Goal: Entertainment & Leisure: Browse casually

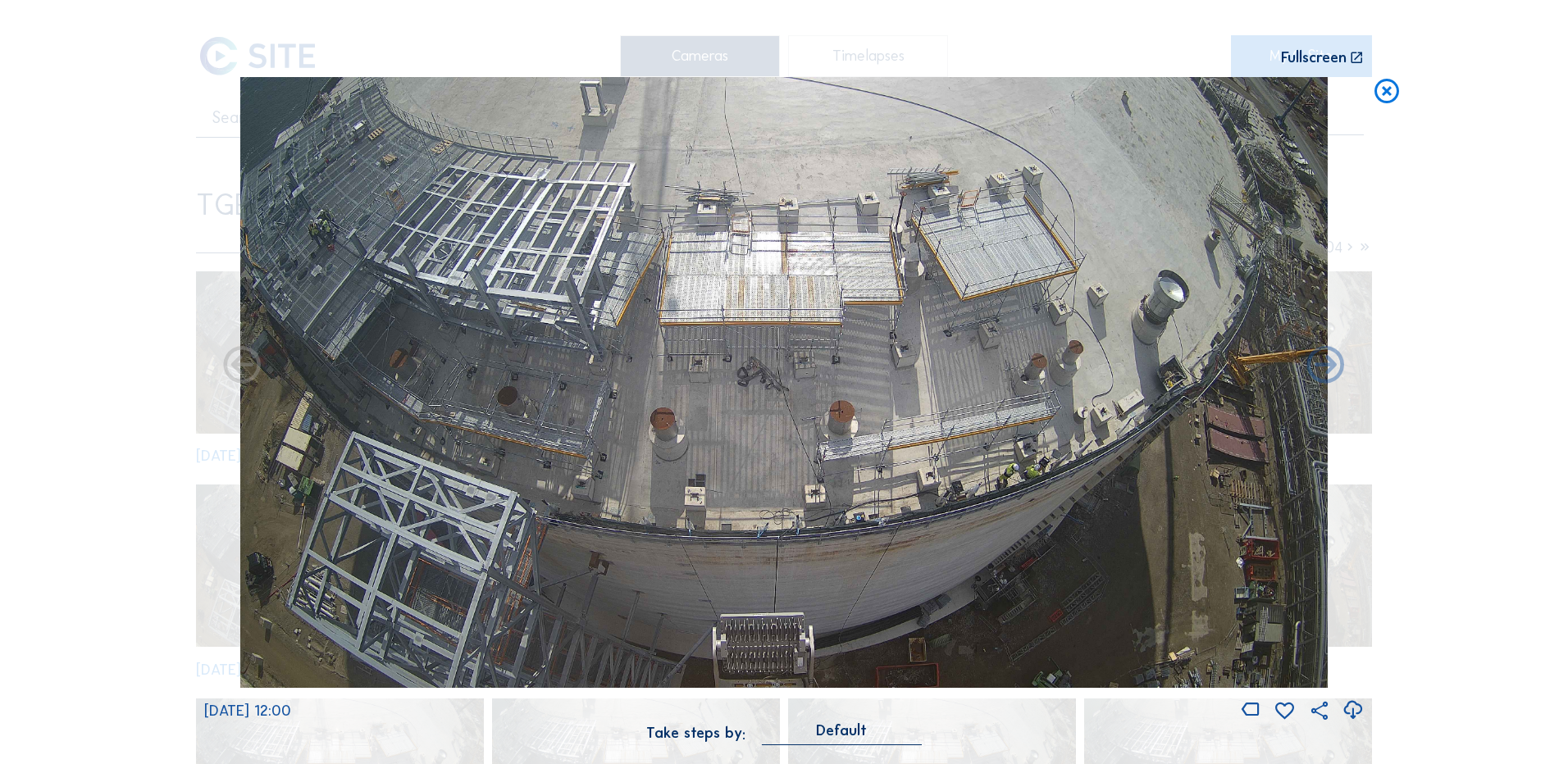
click at [1390, 91] on icon at bounding box center [1387, 92] width 30 height 31
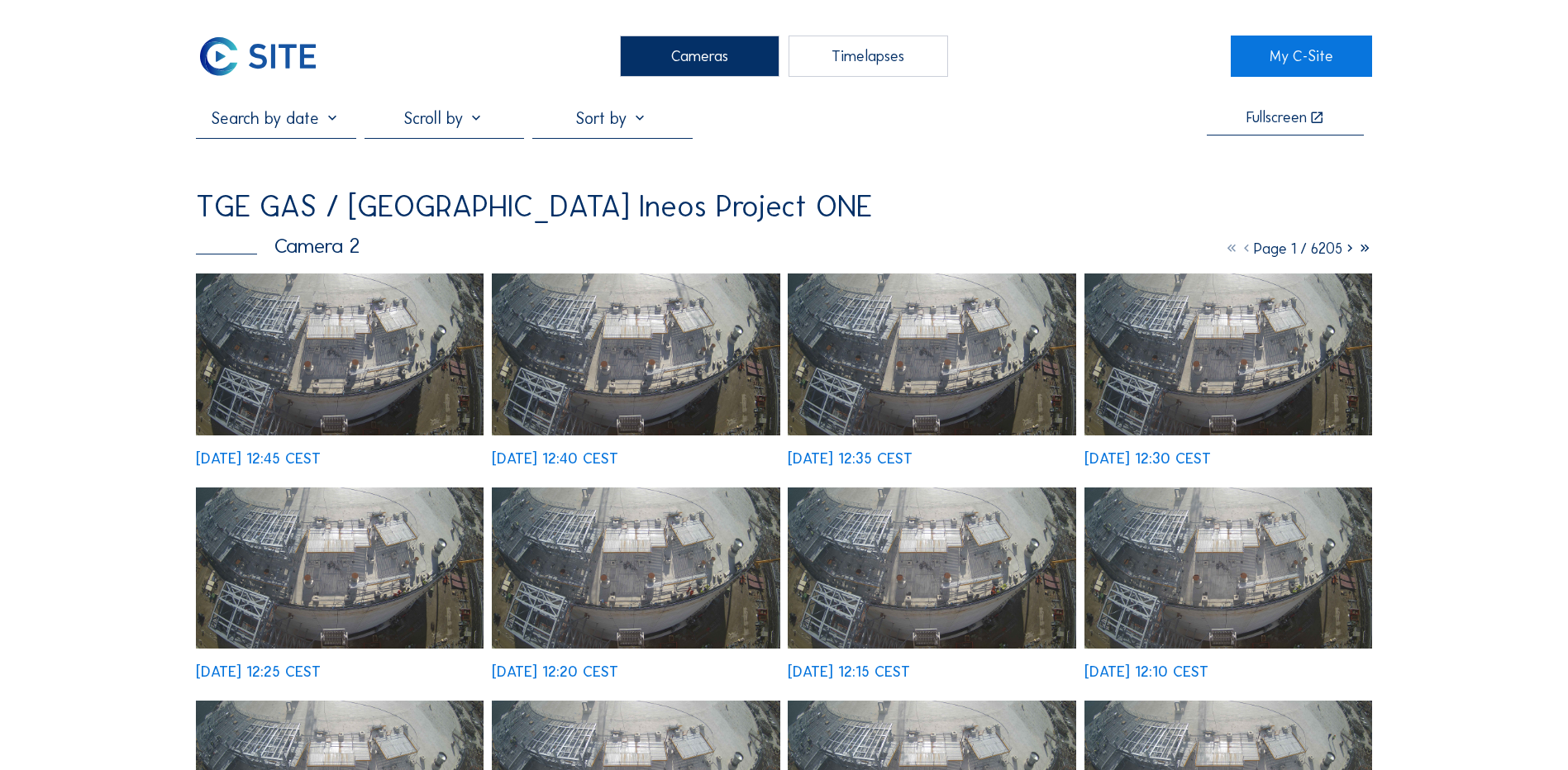
click at [405, 361] on img at bounding box center [339, 354] width 288 height 162
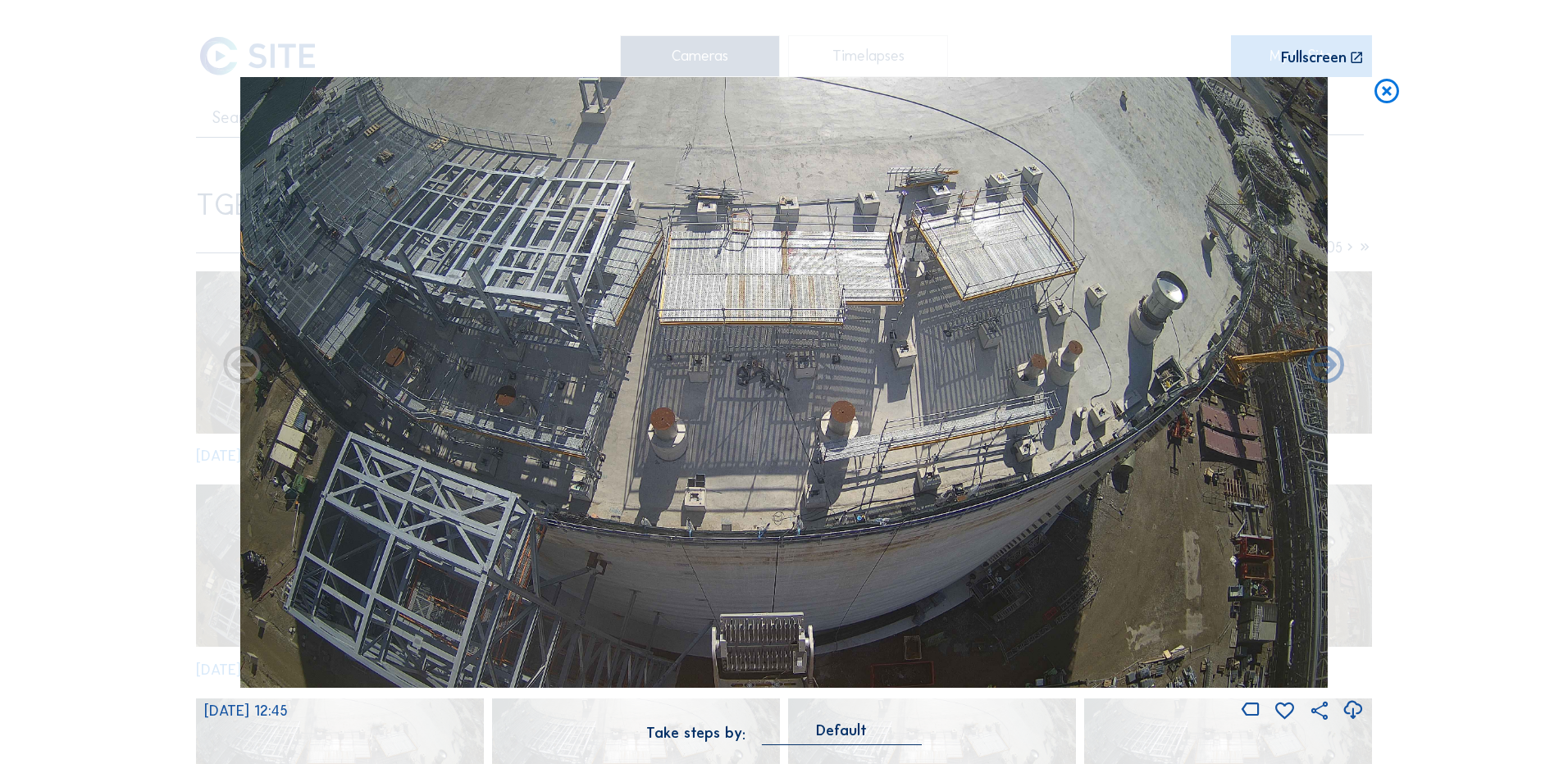
click at [1355, 709] on icon at bounding box center [1353, 710] width 22 height 27
click at [84, 297] on div "Scroll to travel through time | Press 'Alt' Button + Scroll to Zoom | Click and…" at bounding box center [784, 382] width 1568 height 764
click at [1389, 97] on icon at bounding box center [1387, 92] width 30 height 31
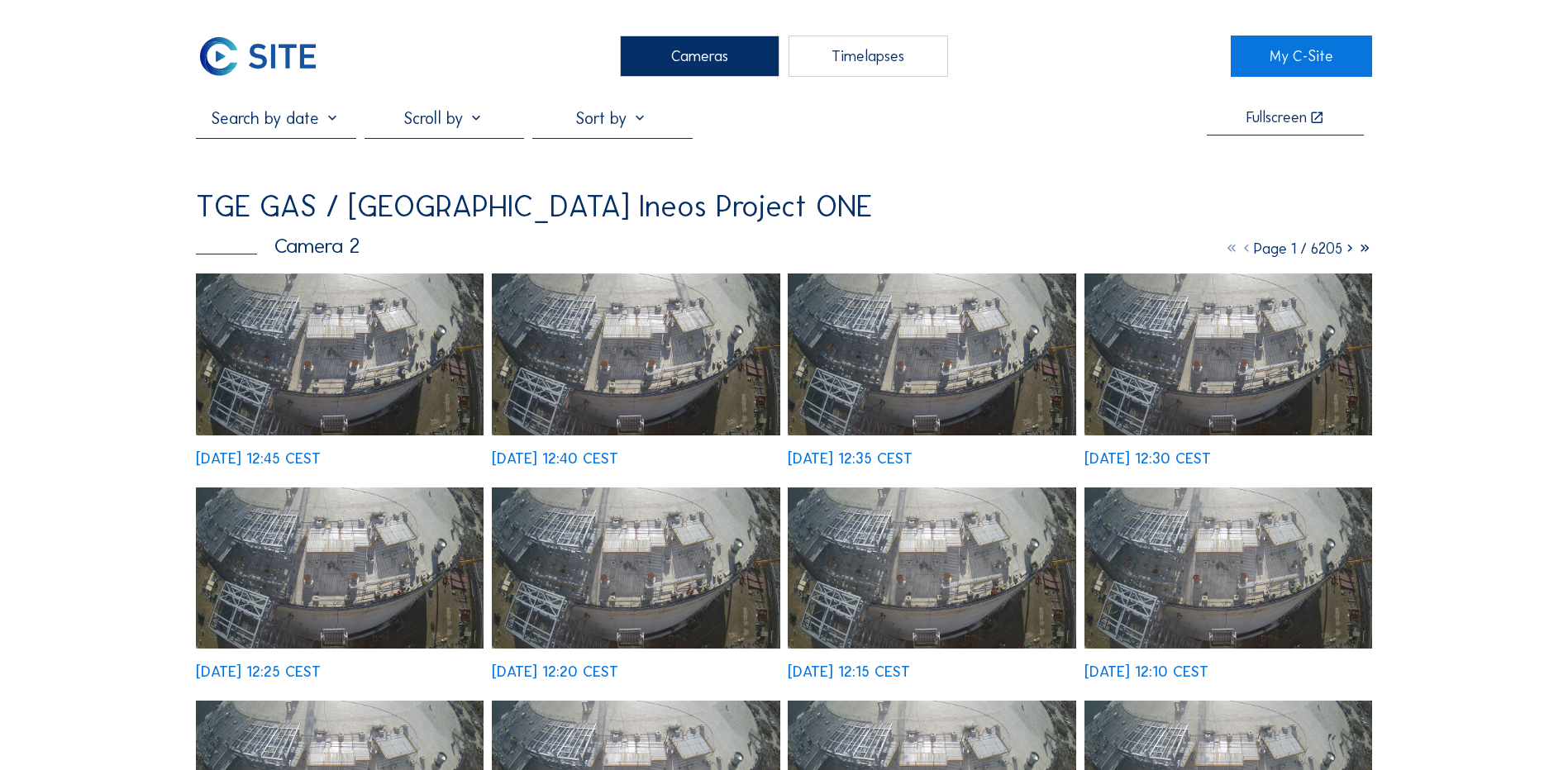
click at [708, 44] on div "Cameras" at bounding box center [699, 56] width 159 height 41
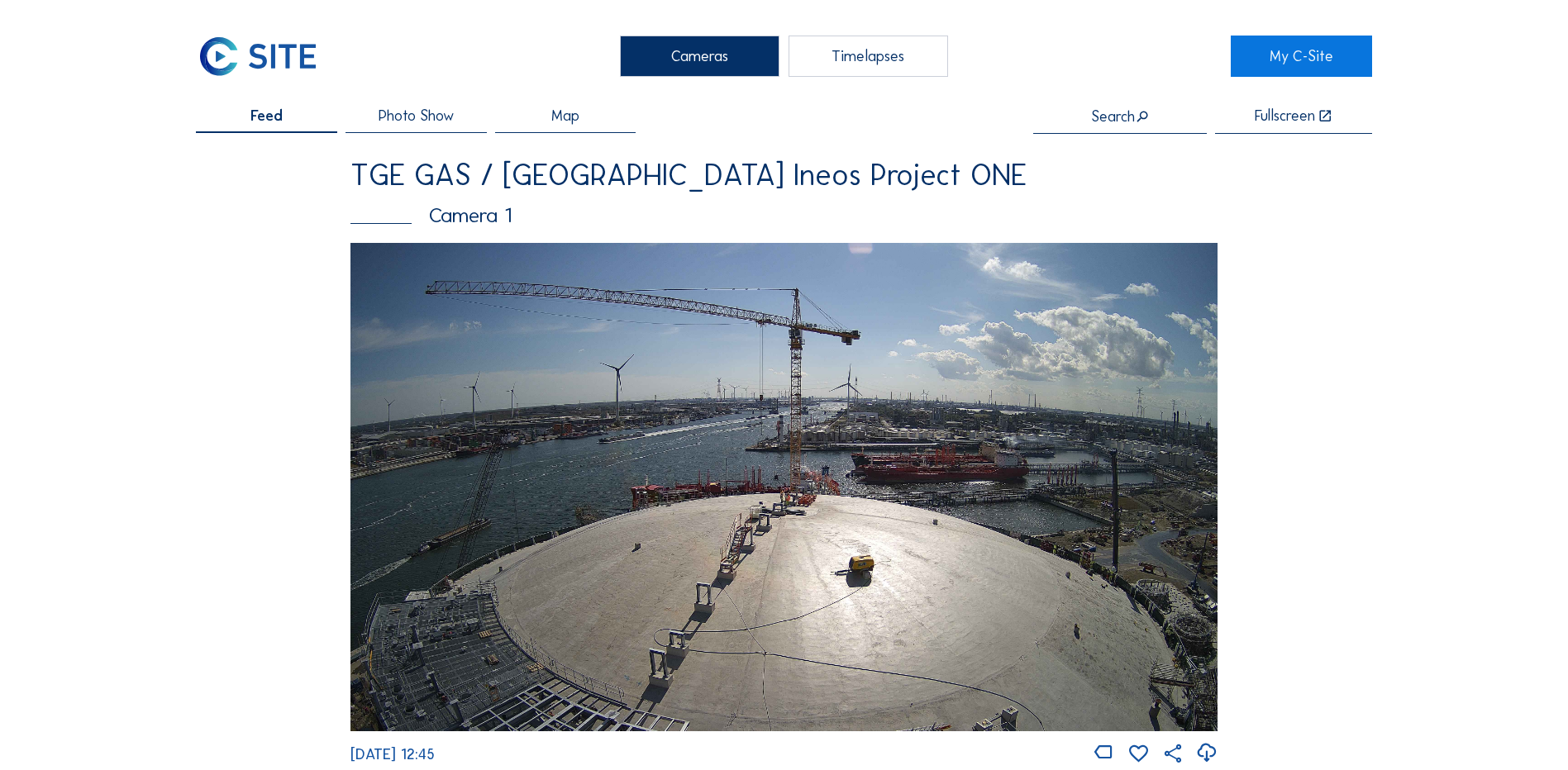
click at [696, 441] on img at bounding box center [784, 487] width 867 height 488
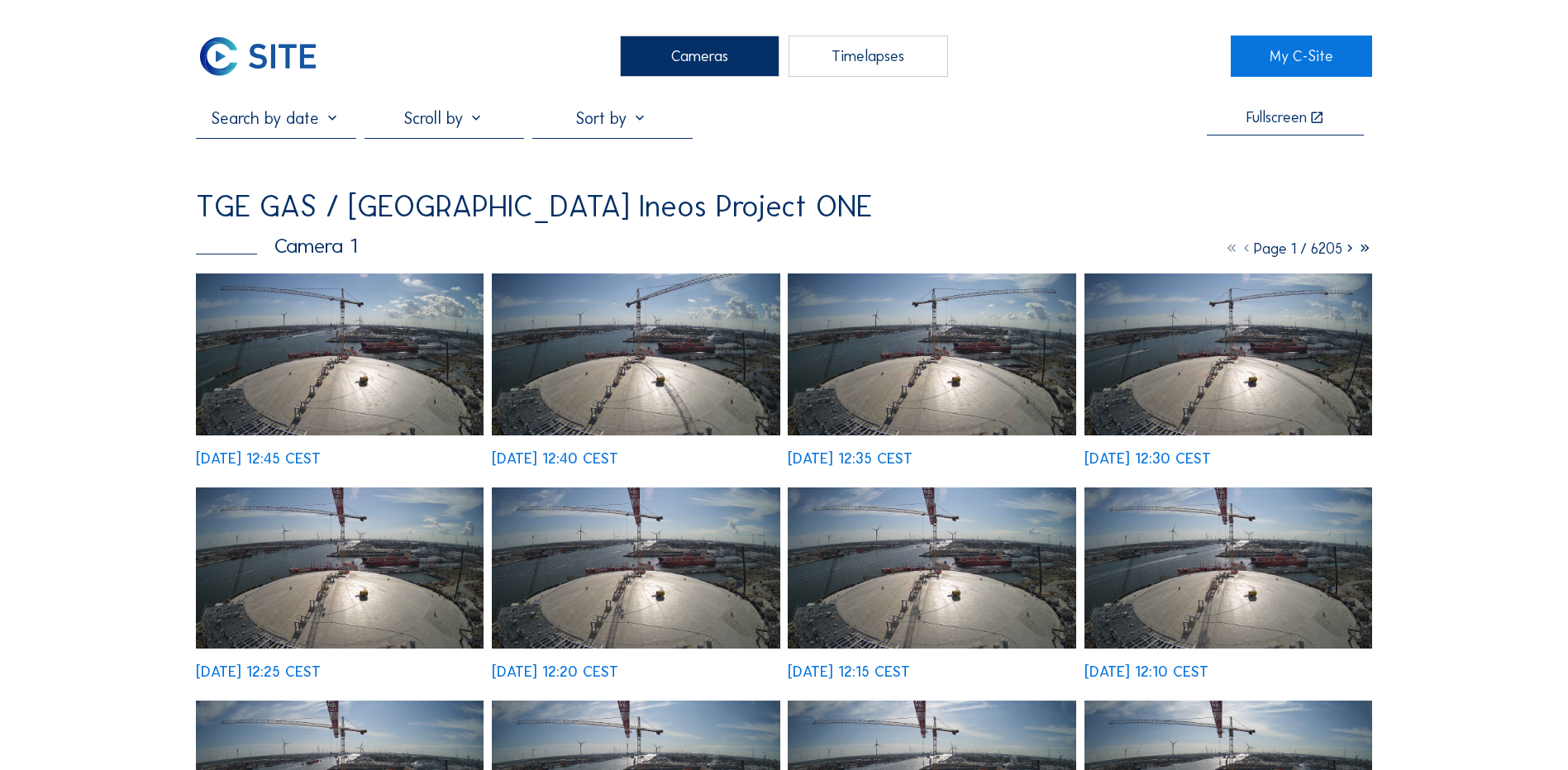
click at [328, 353] on img at bounding box center [339, 354] width 288 height 162
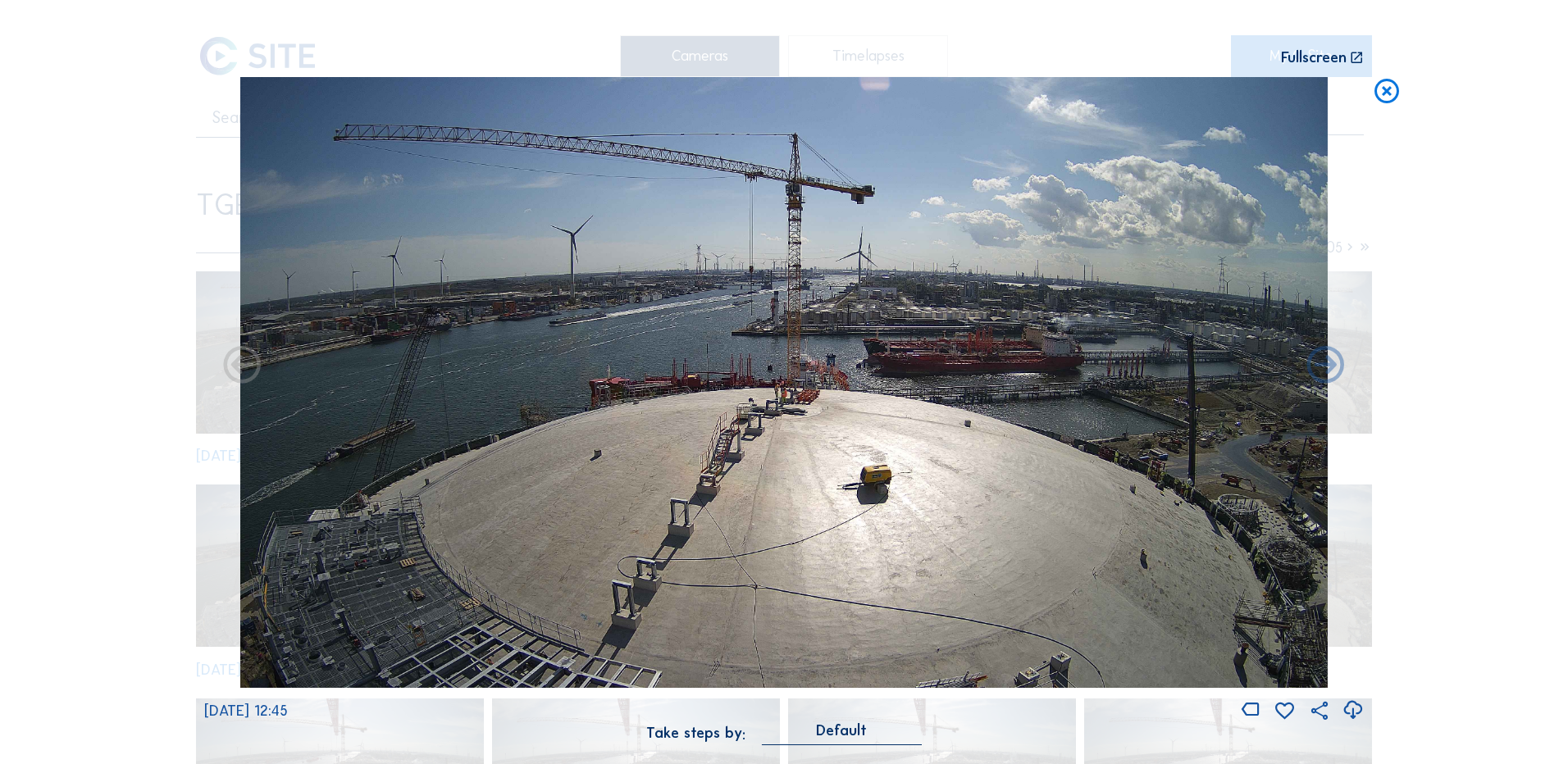
click at [1352, 709] on icon at bounding box center [1353, 710] width 22 height 27
drag, startPoint x: 112, startPoint y: 301, endPoint x: 374, endPoint y: 248, distance: 267.3
click at [112, 301] on div "Scroll to travel through time | Press 'Alt' Button + Scroll to Zoom | Click and…" at bounding box center [784, 382] width 1568 height 764
click at [1392, 96] on icon at bounding box center [1387, 92] width 30 height 31
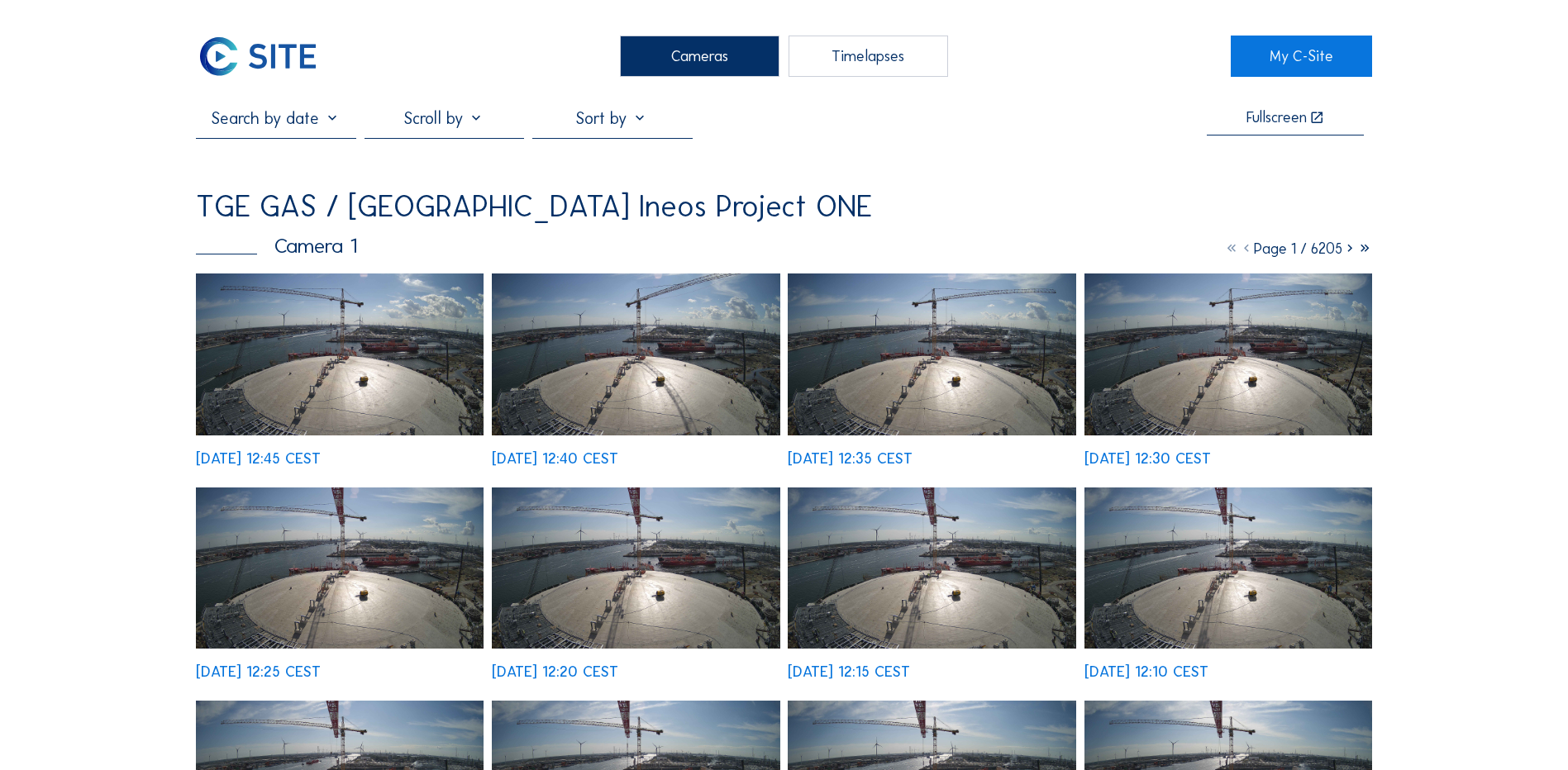
click at [704, 55] on div "Cameras" at bounding box center [699, 56] width 159 height 41
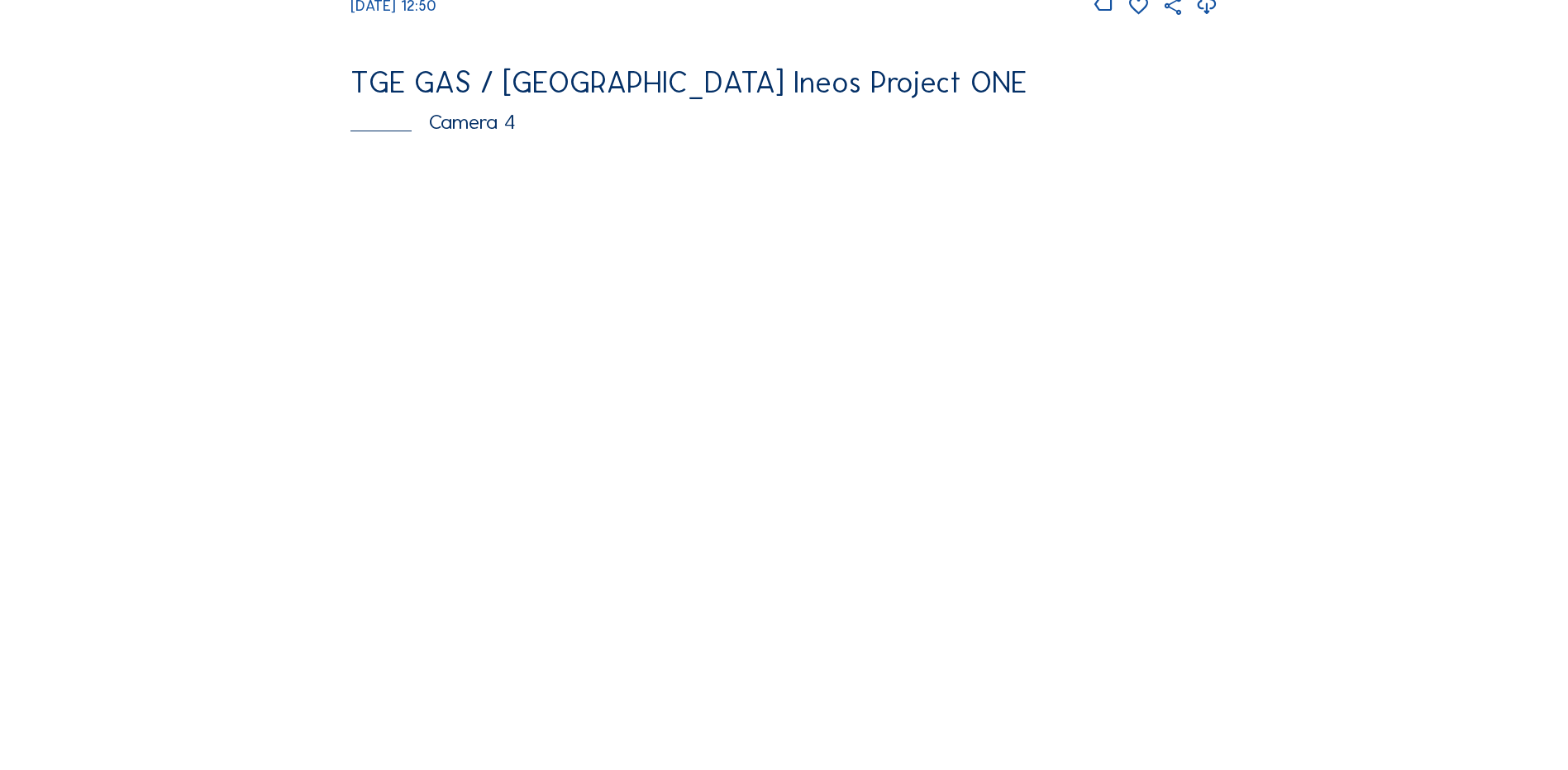
scroll to position [1405, 0]
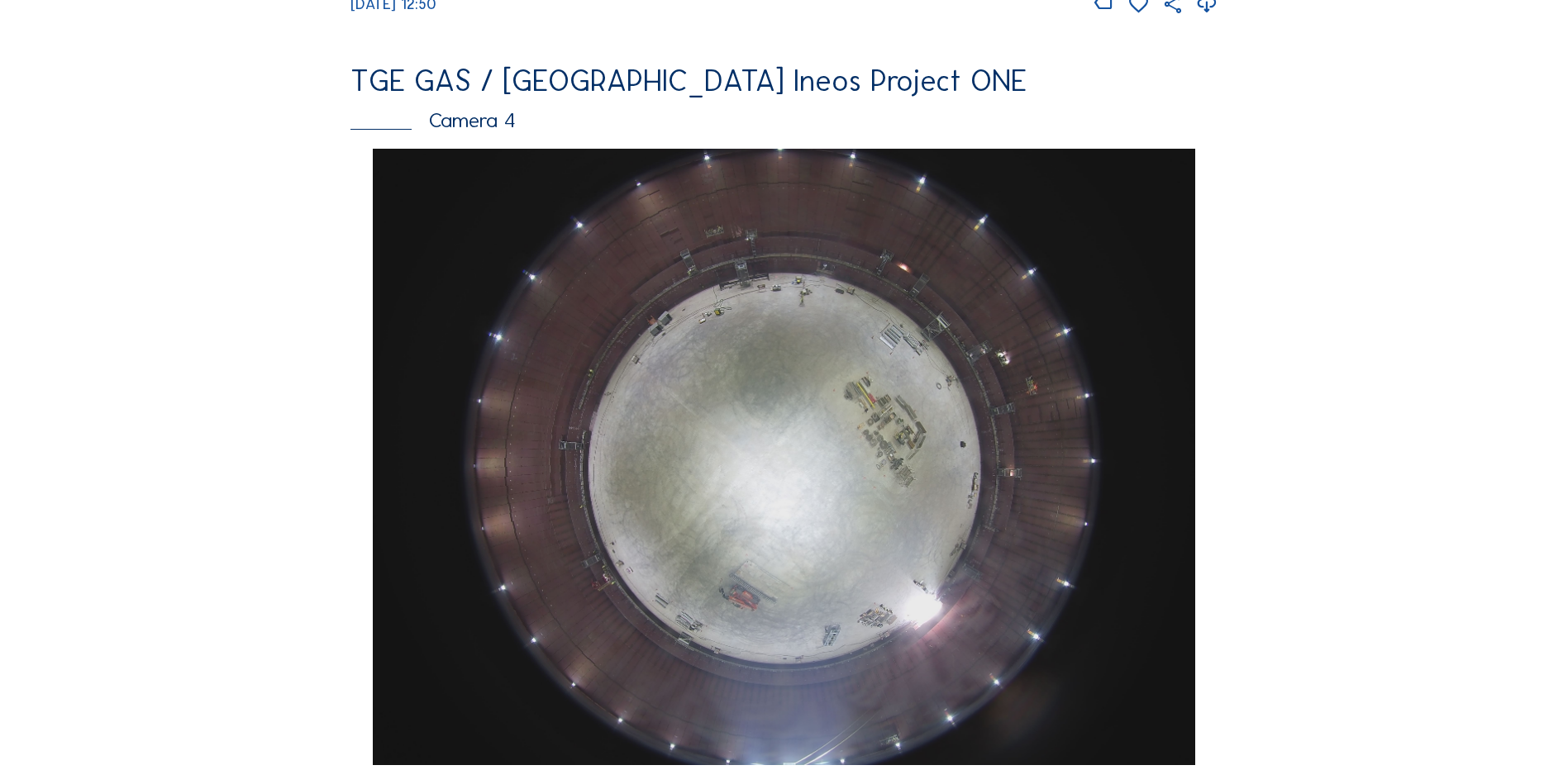
click at [801, 389] on img at bounding box center [783, 457] width 821 height 616
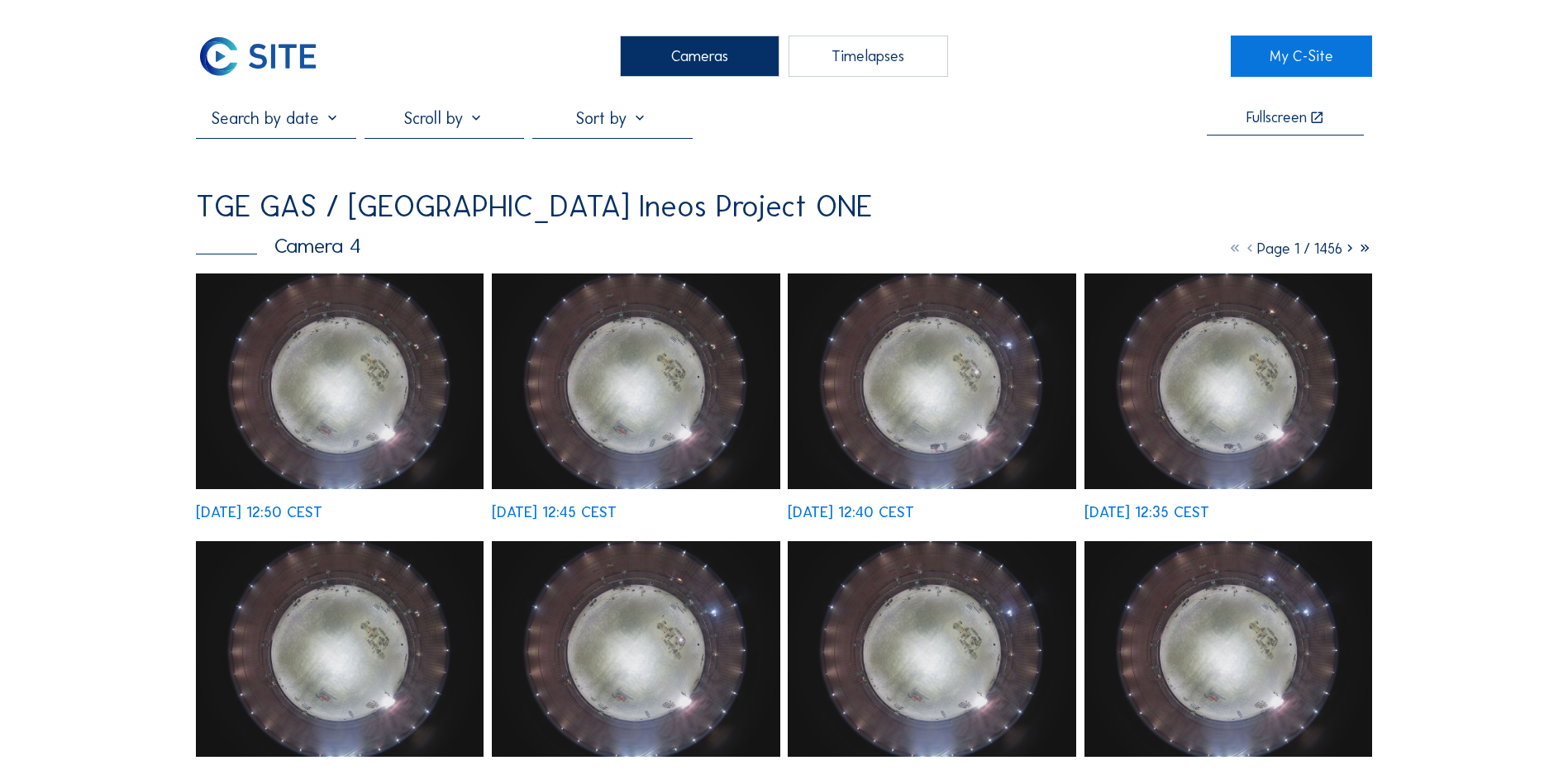
click at [355, 405] on img at bounding box center [339, 380] width 288 height 215
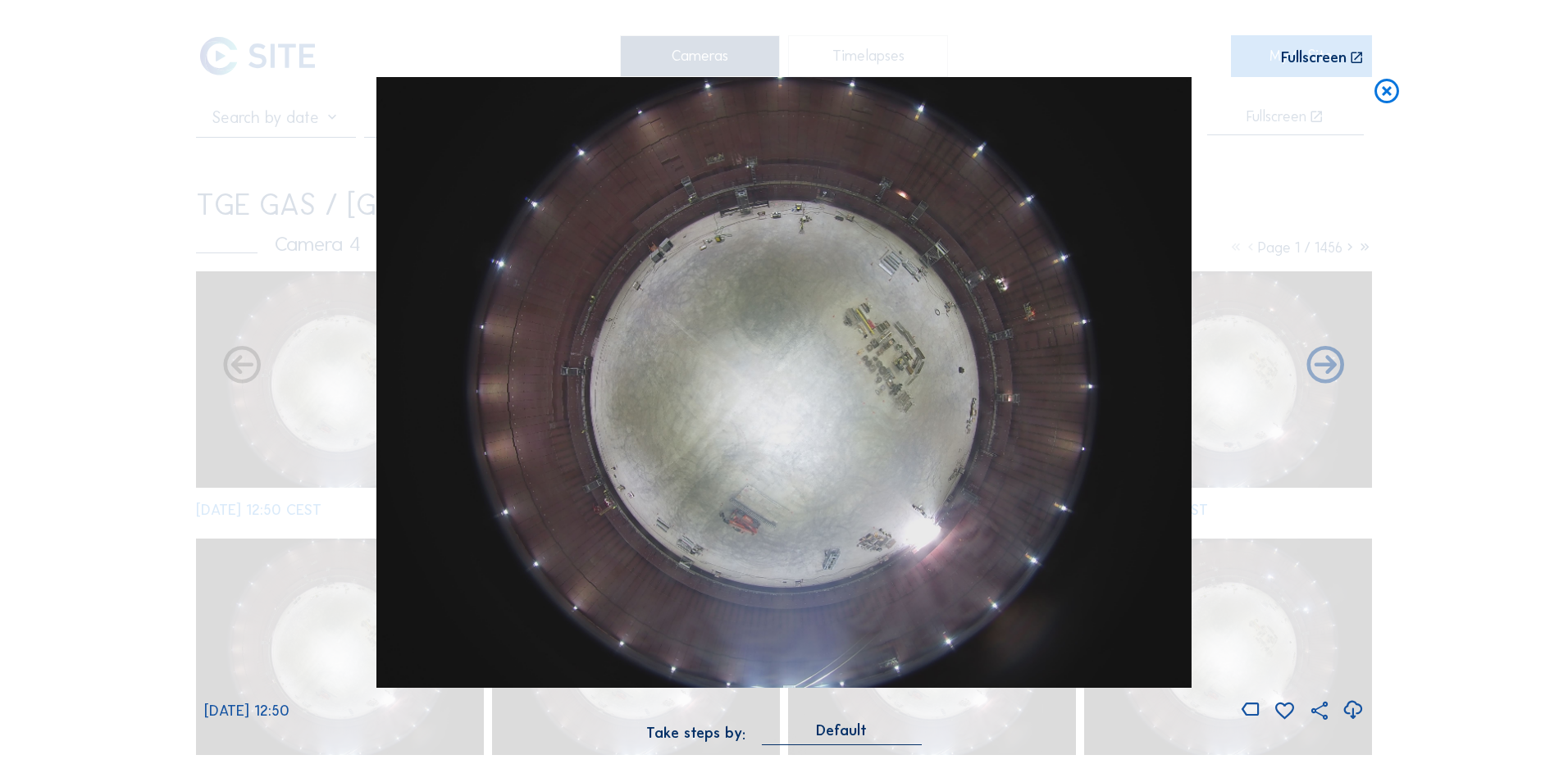
click at [1356, 706] on icon at bounding box center [1353, 710] width 22 height 27
click at [40, 384] on div "Scroll to travel through time | Press 'Alt' Button + Scroll to Zoom | Click and…" at bounding box center [784, 382] width 1568 height 764
click at [1391, 86] on icon at bounding box center [1387, 92] width 30 height 31
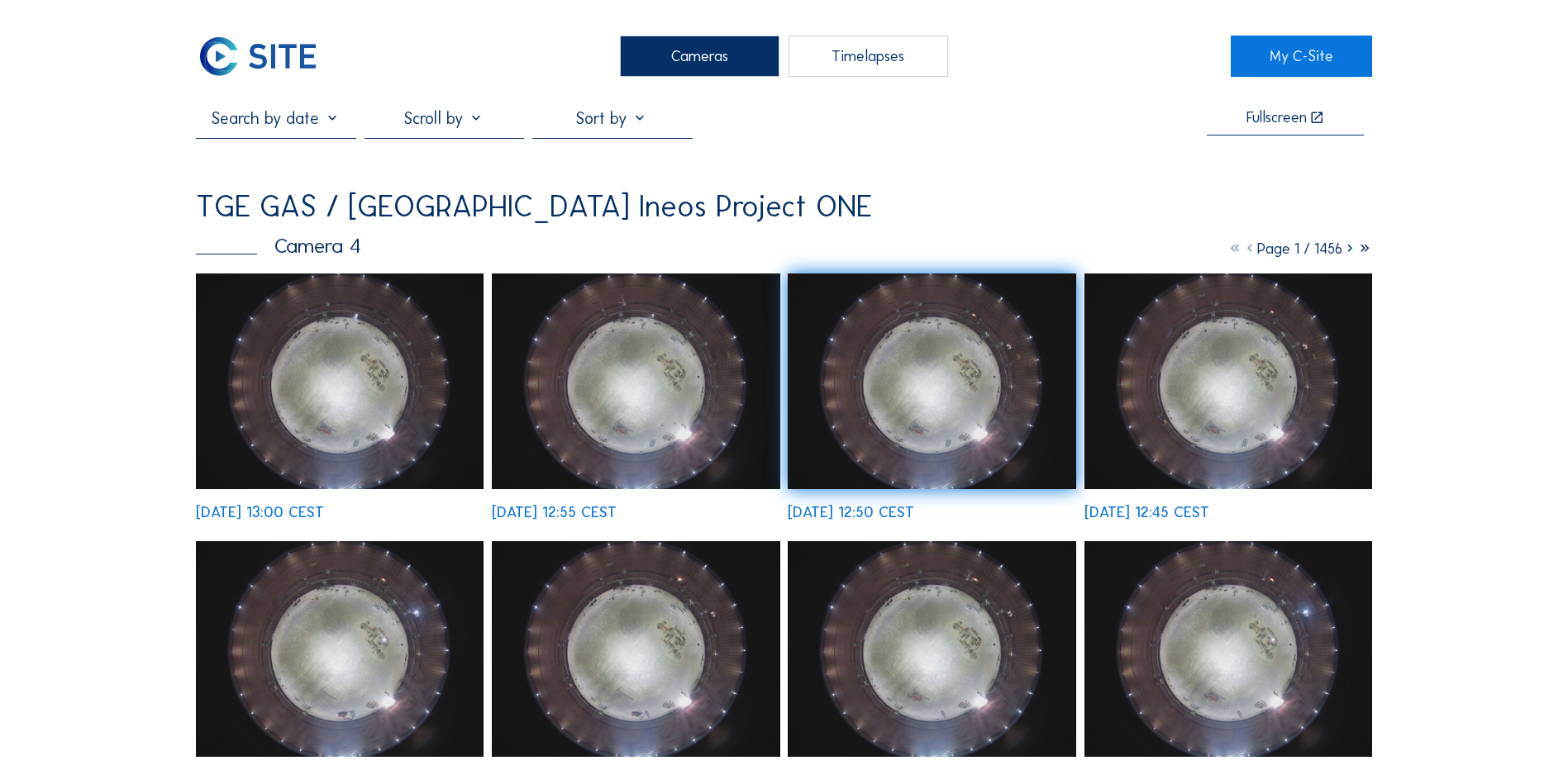
click at [732, 64] on div "Cameras" at bounding box center [699, 56] width 159 height 41
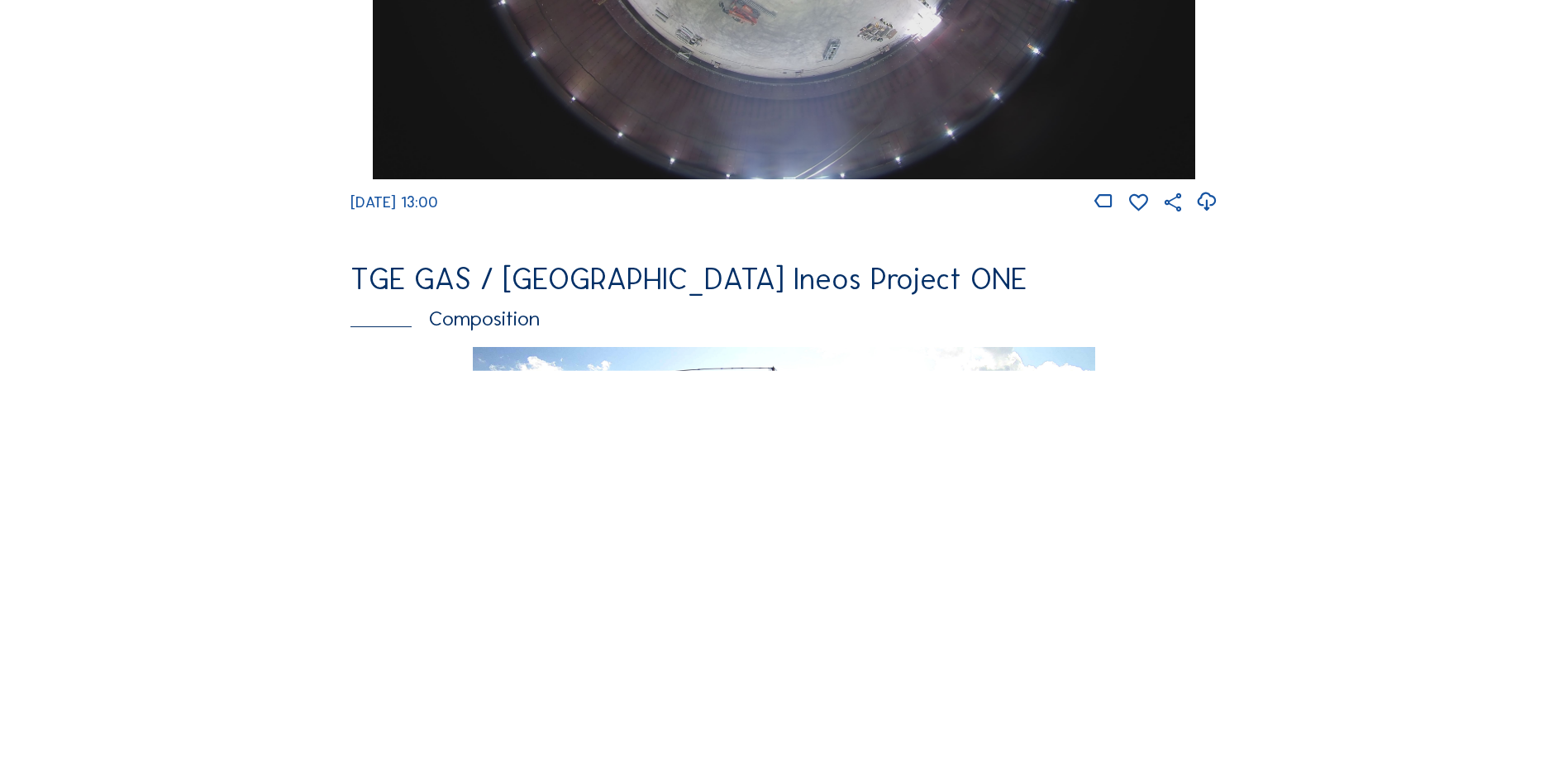
scroll to position [2315, 0]
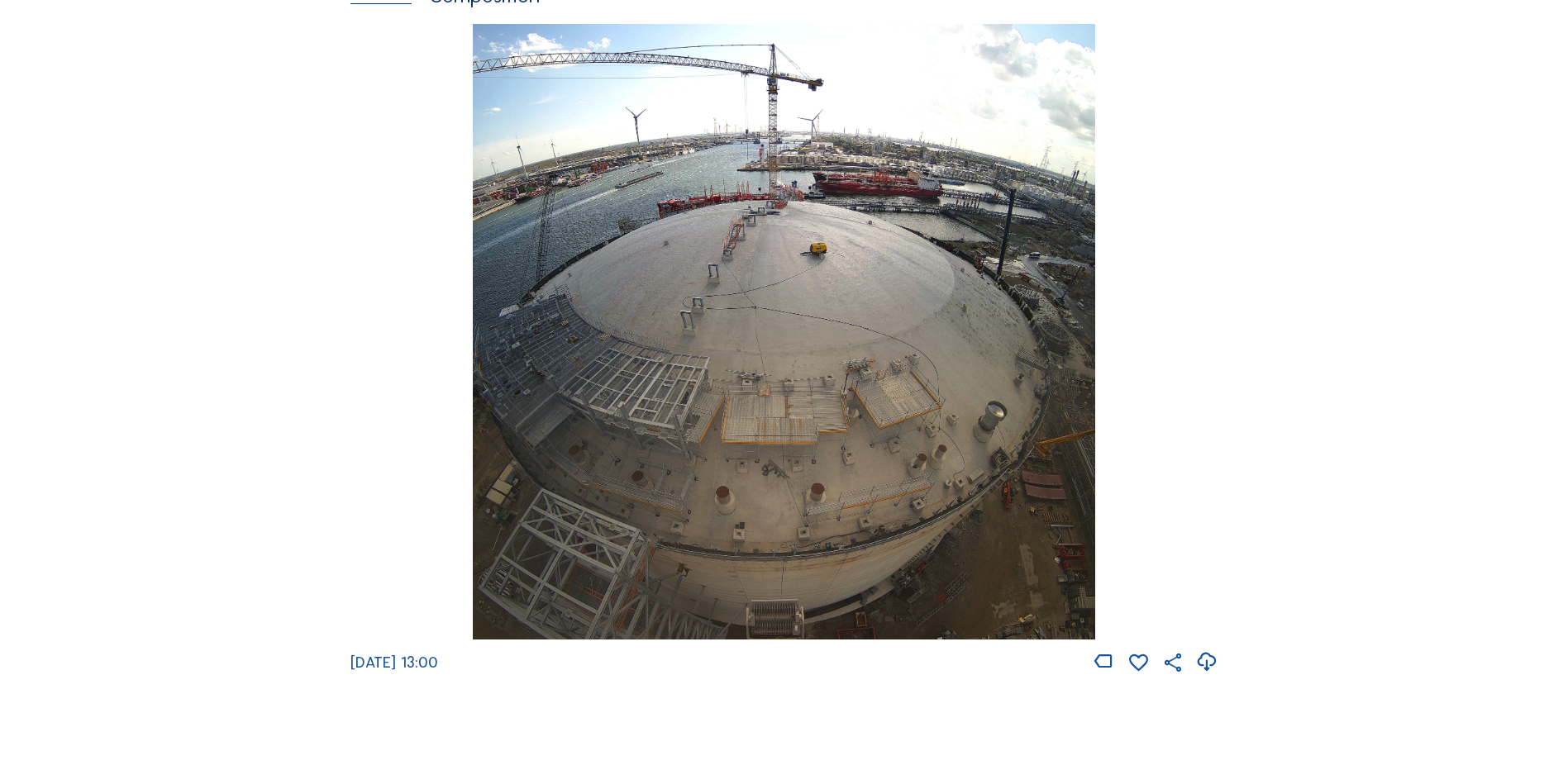
click at [814, 346] on img at bounding box center [783, 332] width 622 height 616
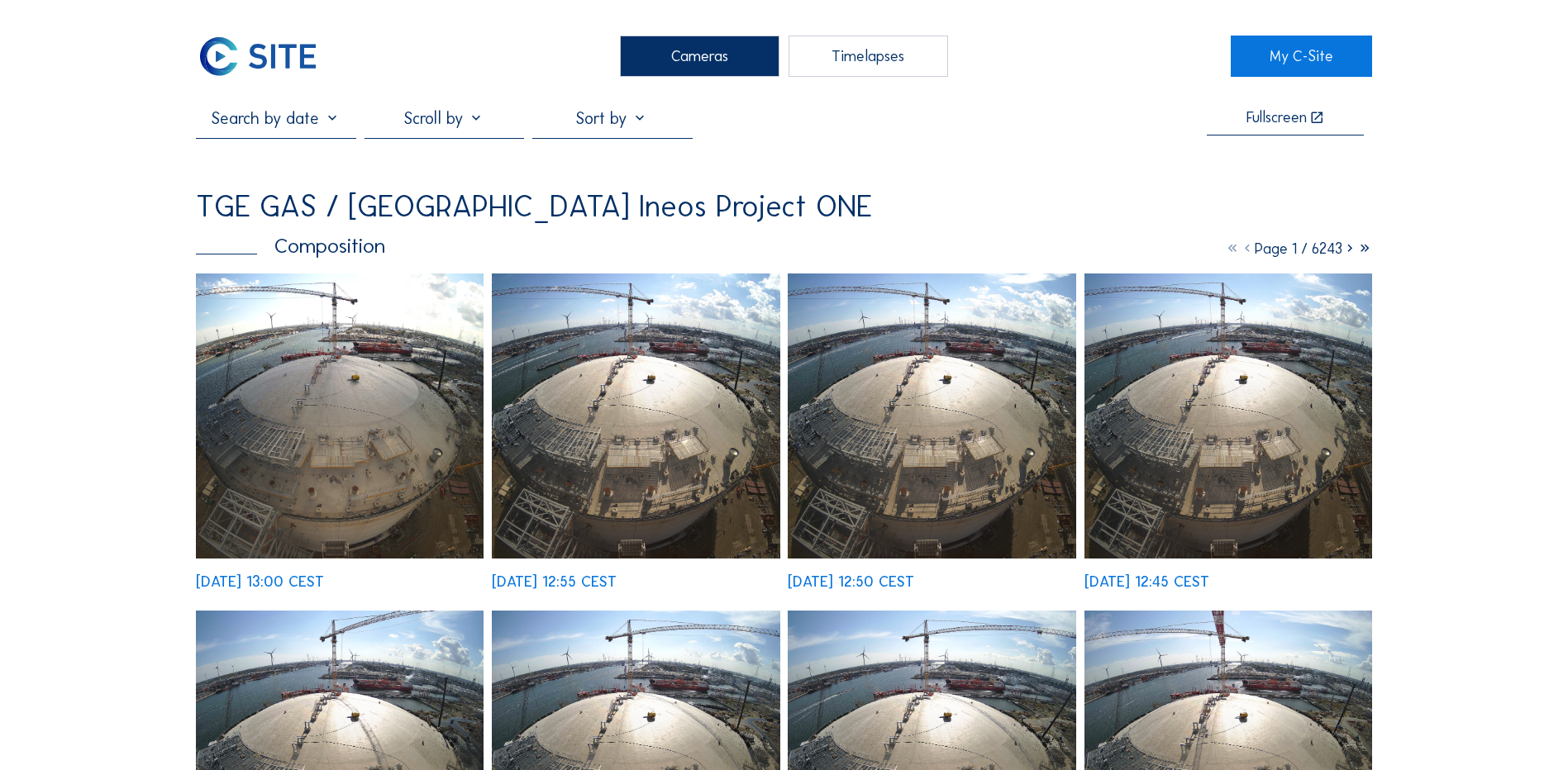
click at [352, 401] on img at bounding box center [339, 416] width 288 height 285
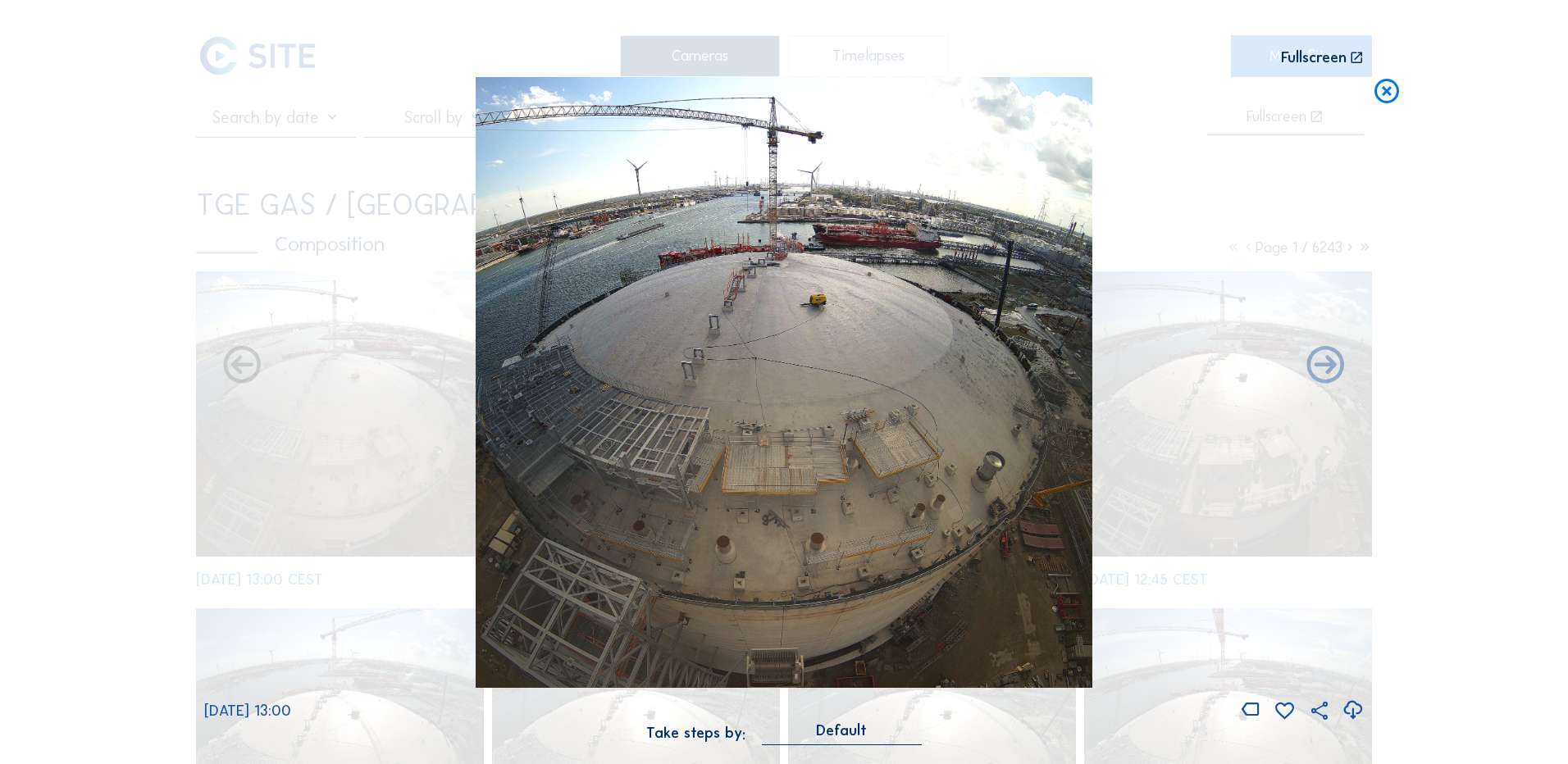
click at [1349, 713] on icon at bounding box center [1353, 710] width 22 height 27
click at [125, 448] on div "Scroll to travel through time | Press 'Alt' Button + Scroll to Zoom | Click and…" at bounding box center [784, 382] width 1568 height 764
click at [1387, 93] on icon at bounding box center [1387, 92] width 30 height 31
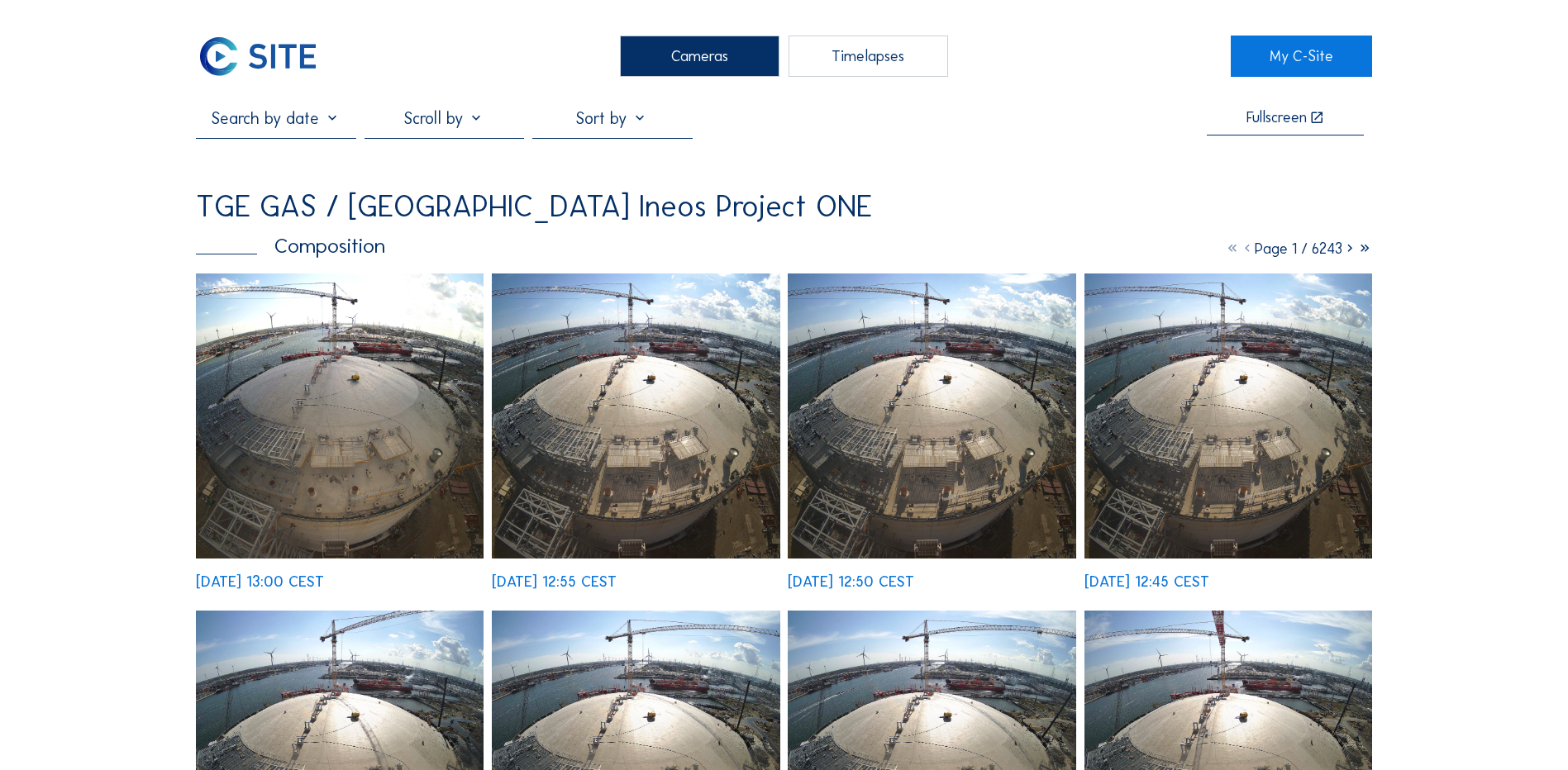
click at [681, 61] on div "Cameras" at bounding box center [699, 56] width 159 height 41
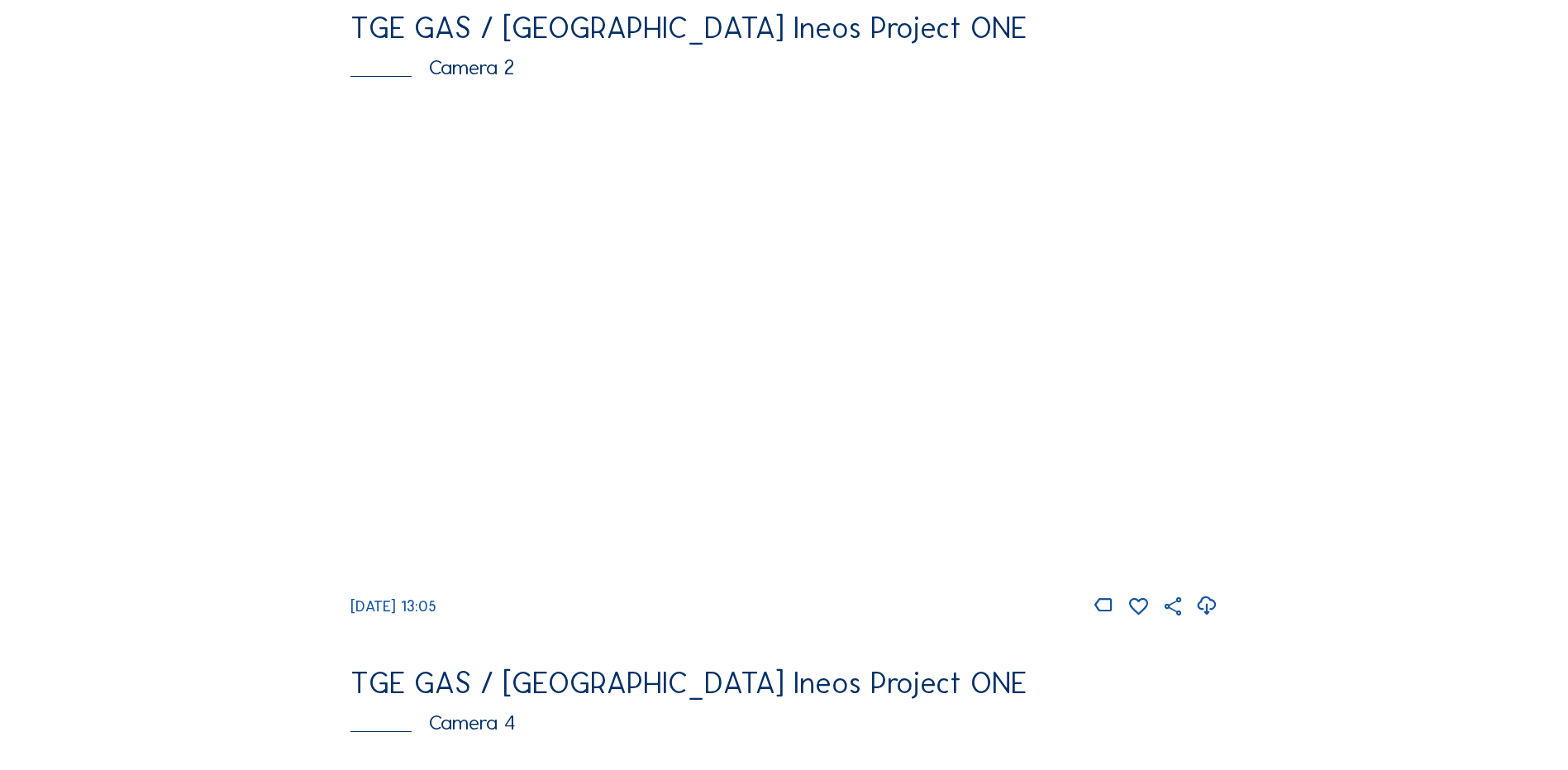
scroll to position [827, 0]
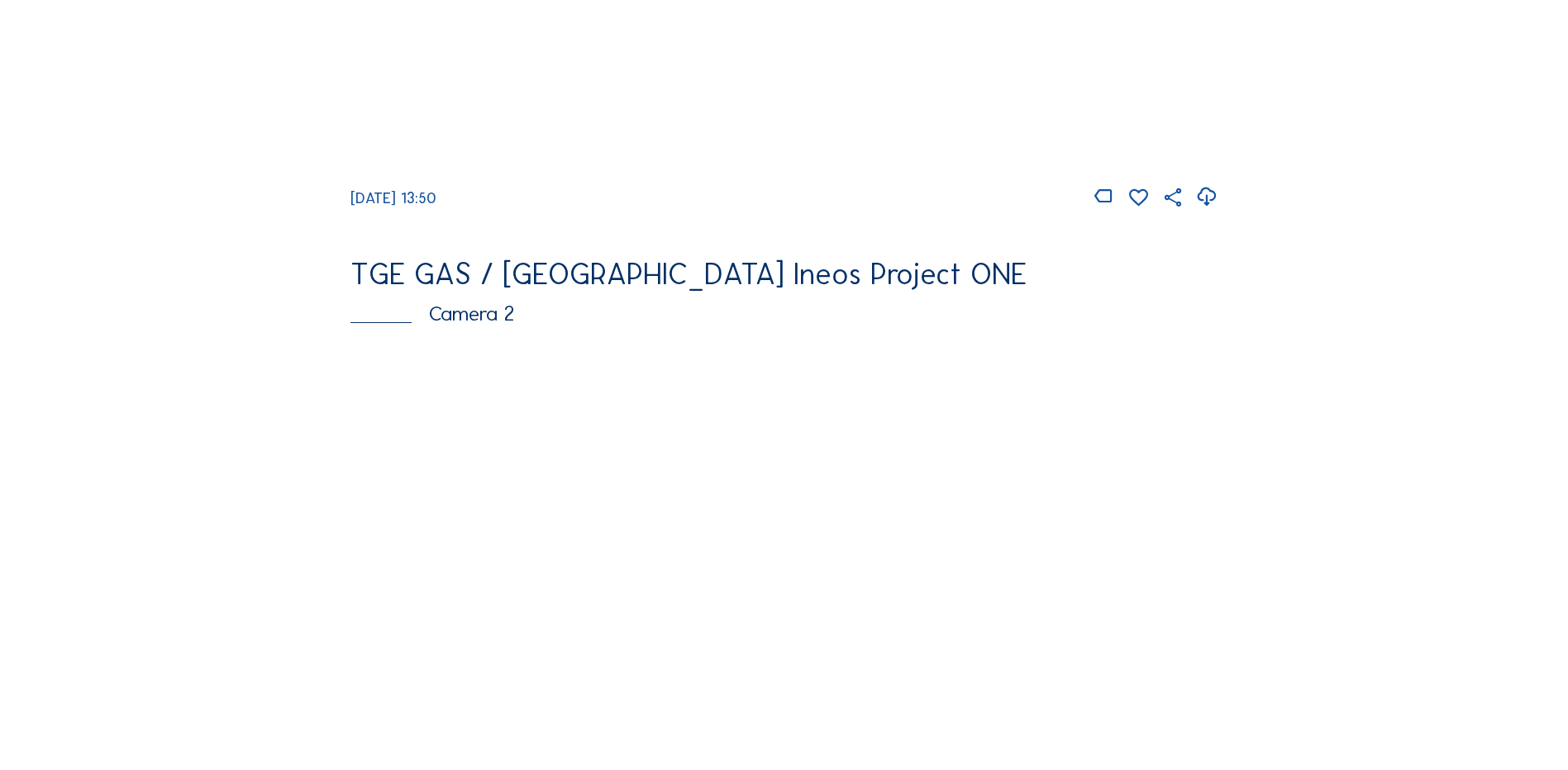
scroll to position [579, 0]
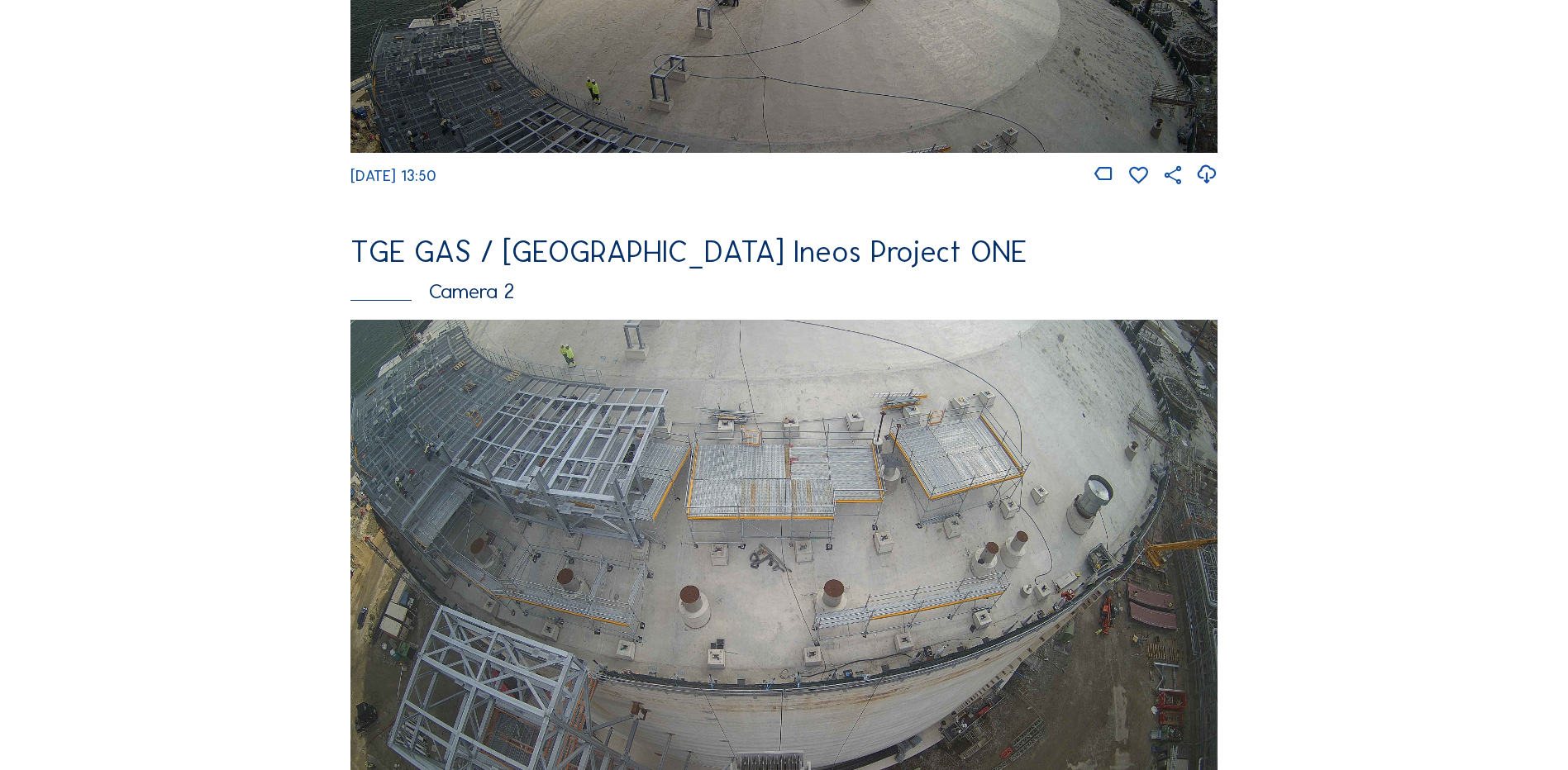
click at [667, 490] on img at bounding box center [784, 563] width 867 height 488
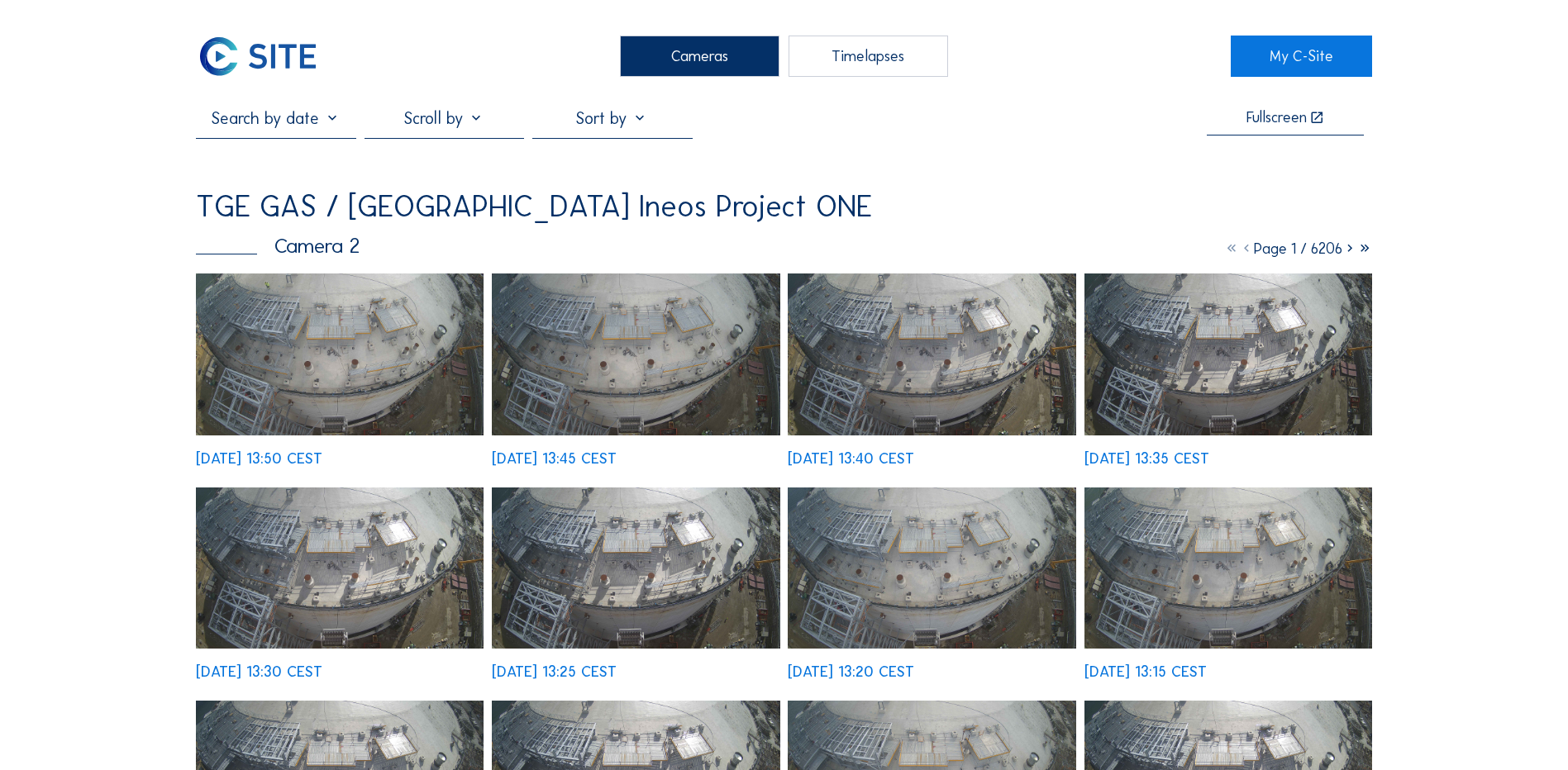
click at [342, 331] on img at bounding box center [339, 354] width 288 height 162
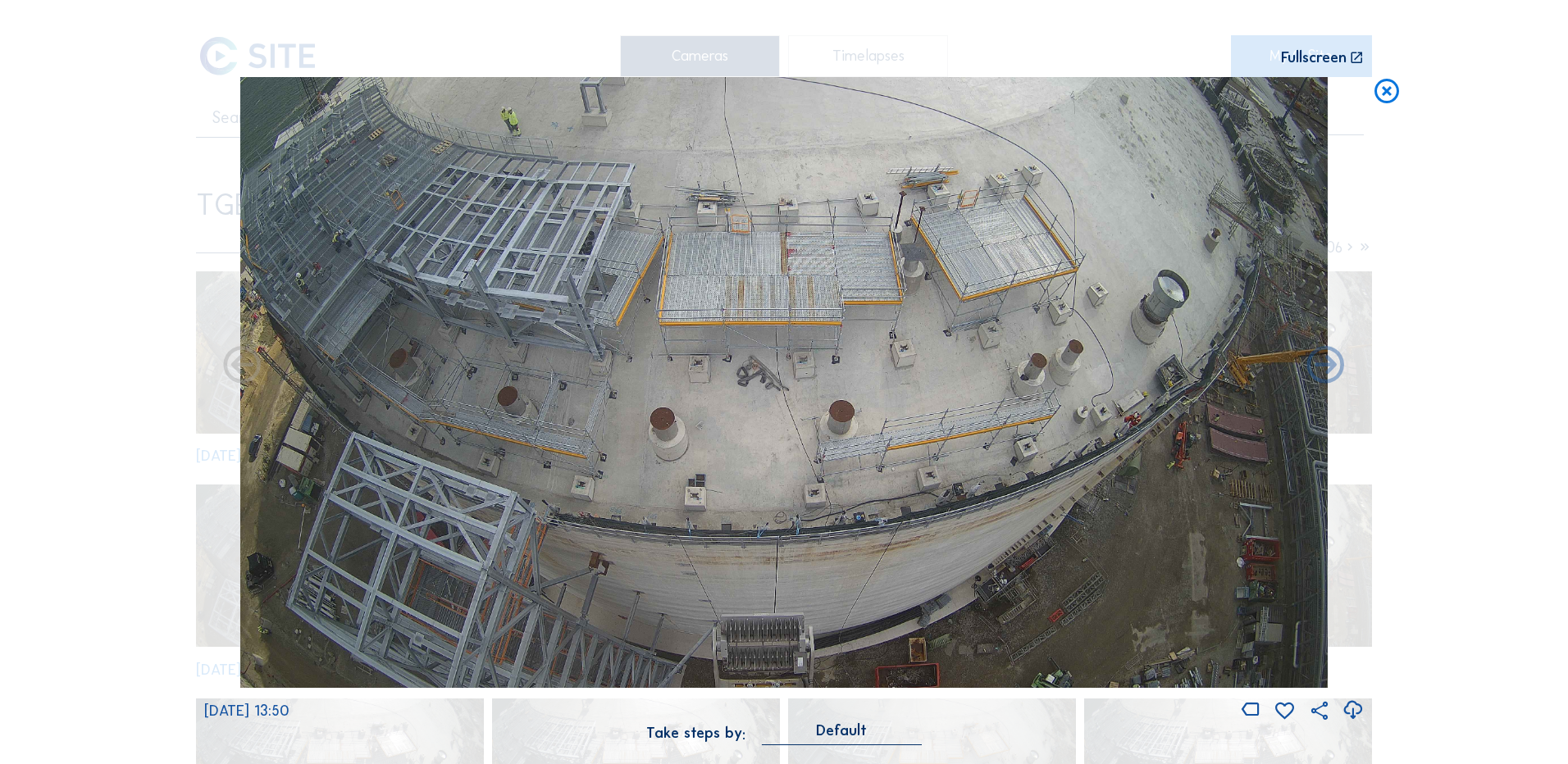
click at [1355, 709] on icon at bounding box center [1353, 710] width 22 height 27
click at [1523, 170] on div "Scroll to travel through time | Press 'Alt' Button + Scroll to Zoom | Click and…" at bounding box center [784, 382] width 1568 height 764
click at [1386, 93] on icon at bounding box center [1387, 92] width 30 height 31
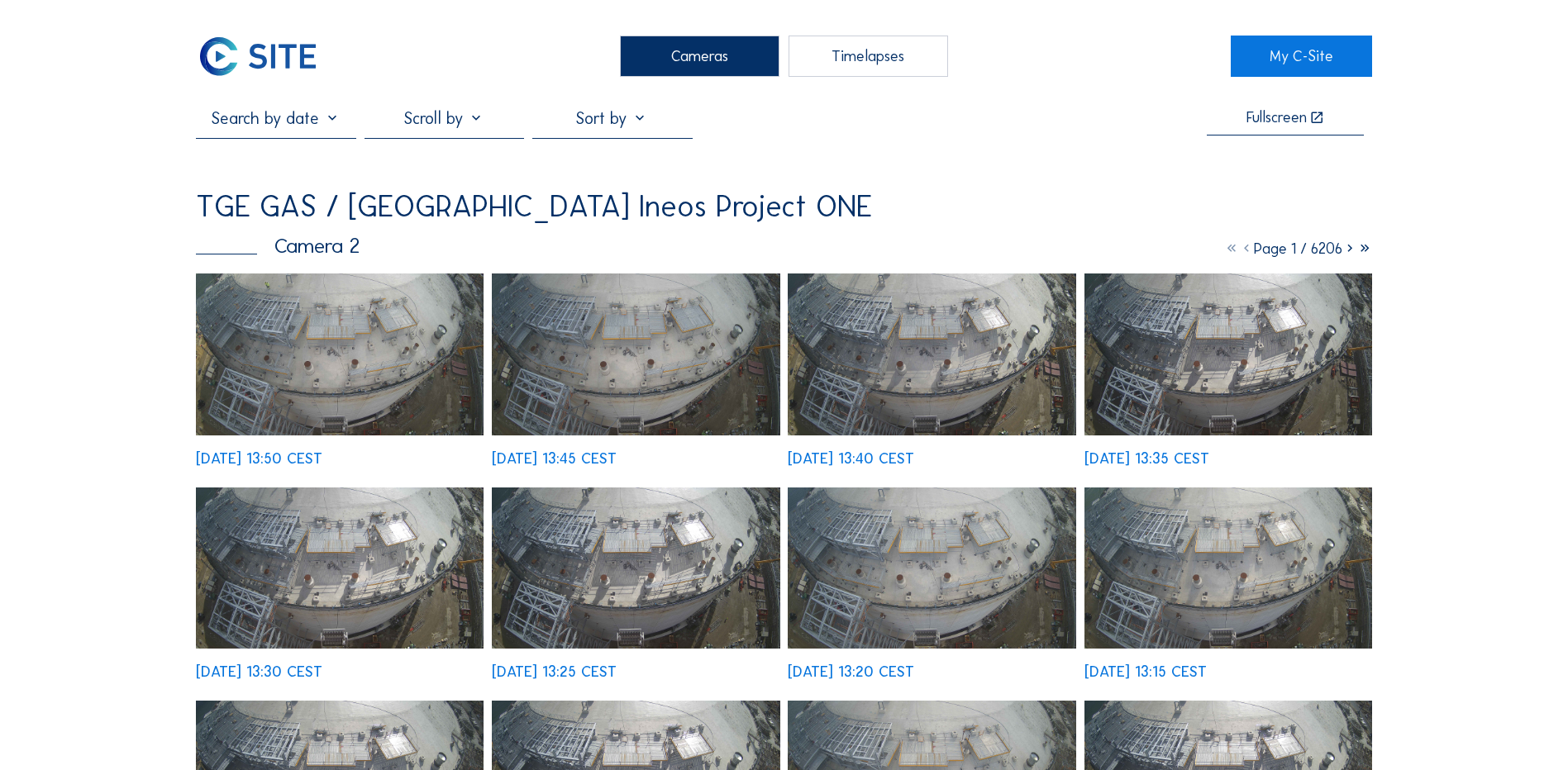
click at [715, 52] on div "Cameras" at bounding box center [699, 56] width 159 height 41
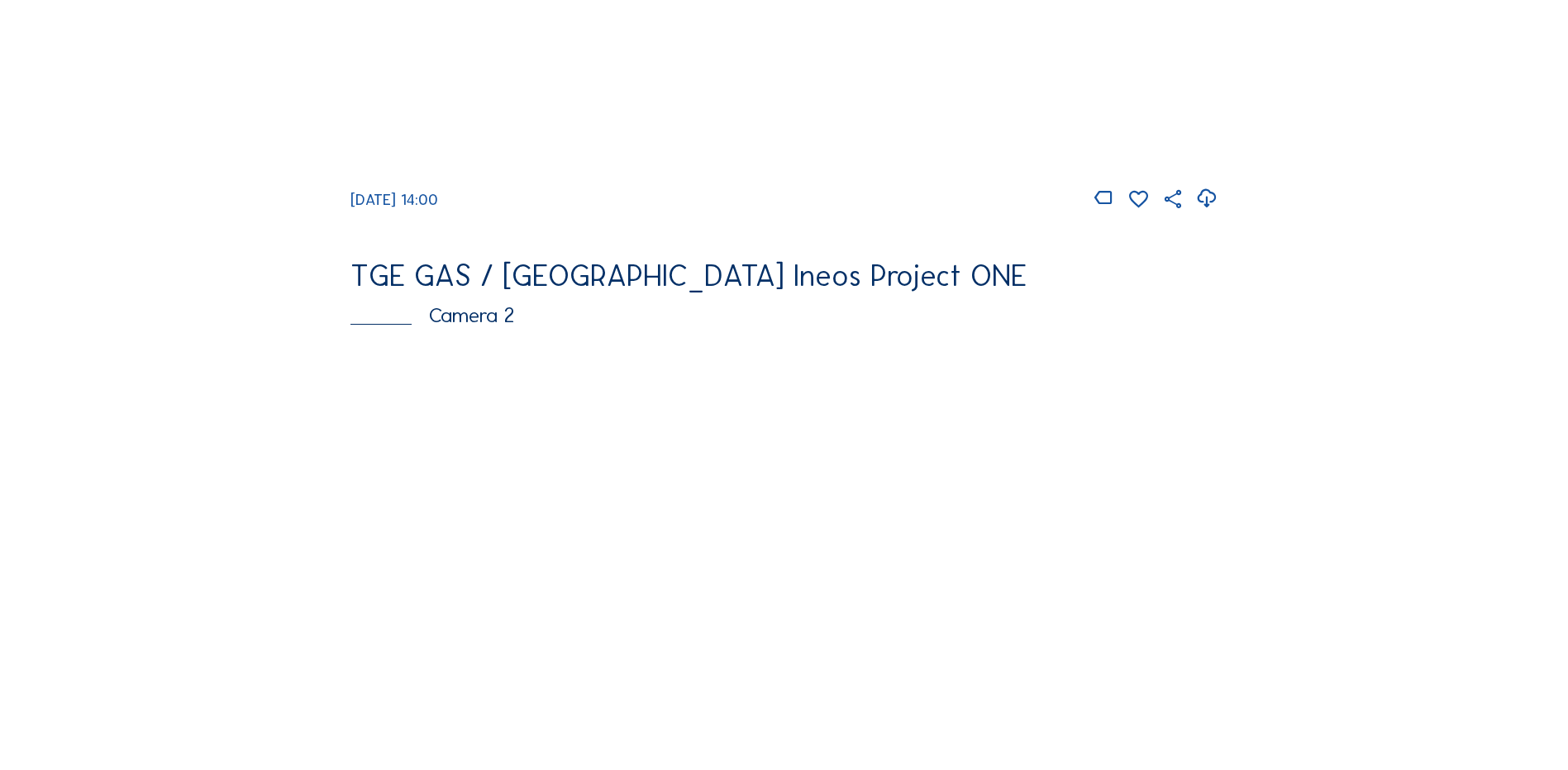
scroll to position [579, 0]
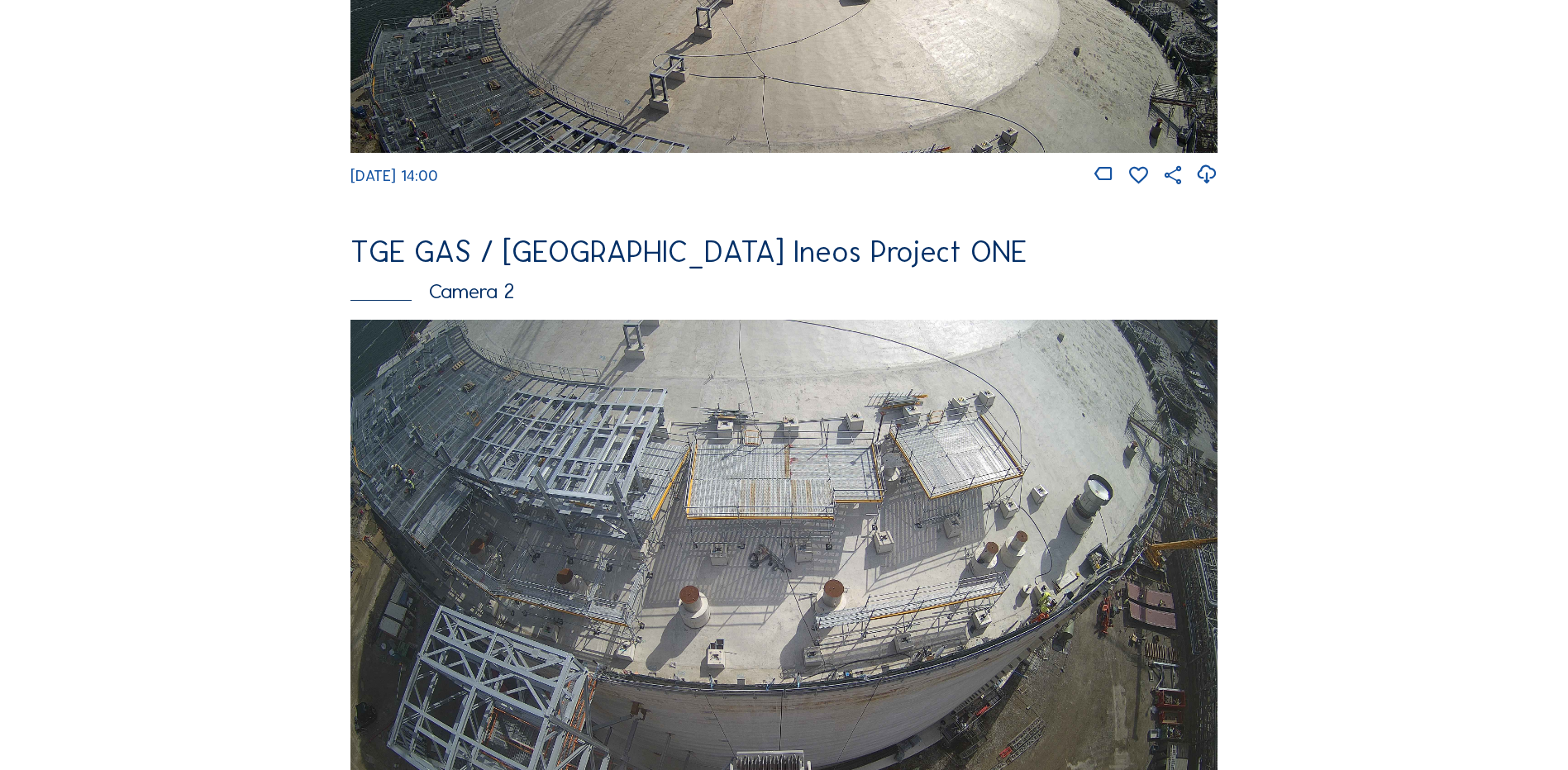
click at [538, 525] on img at bounding box center [784, 563] width 867 height 488
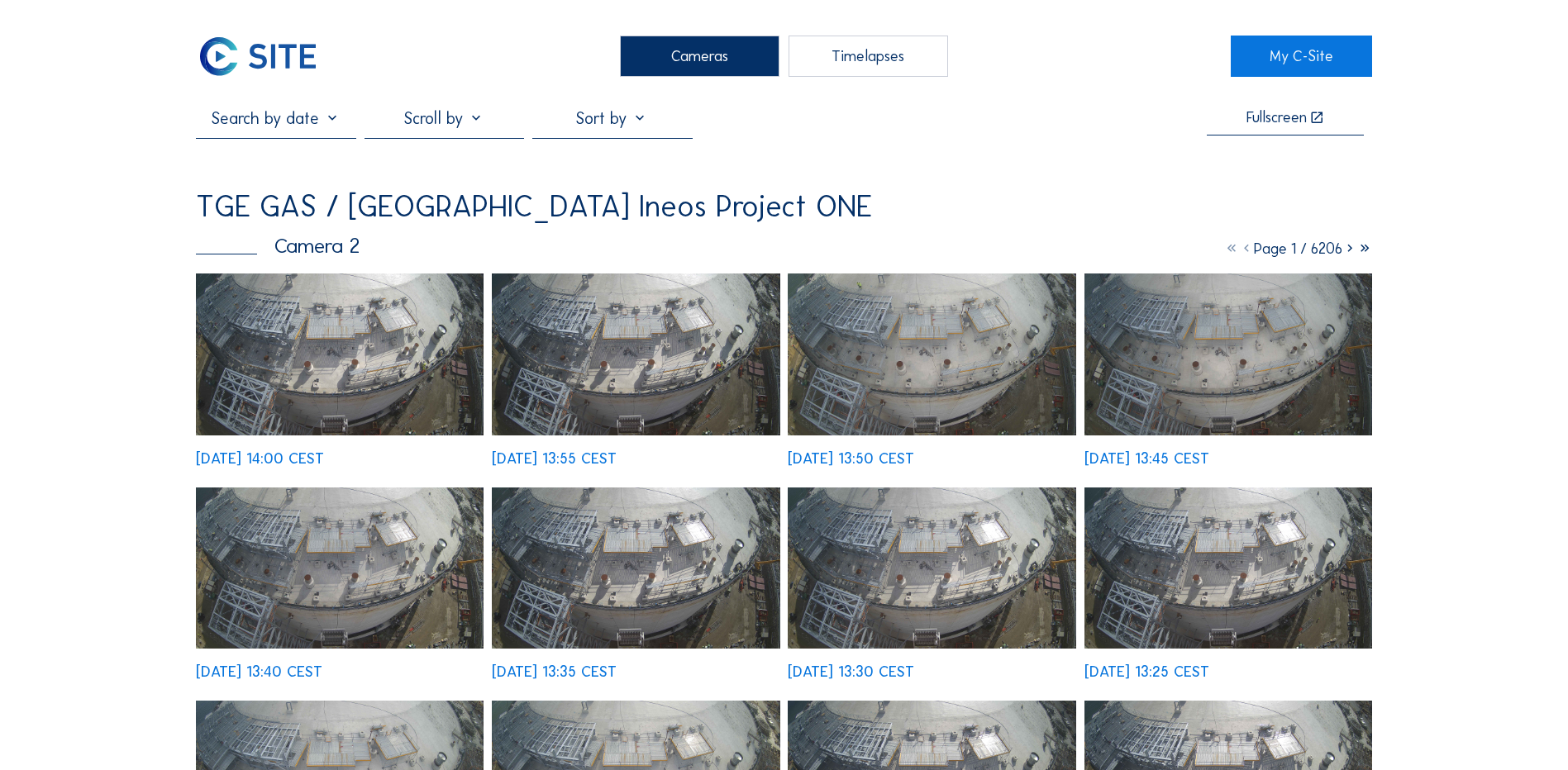
click at [301, 346] on img at bounding box center [339, 354] width 288 height 162
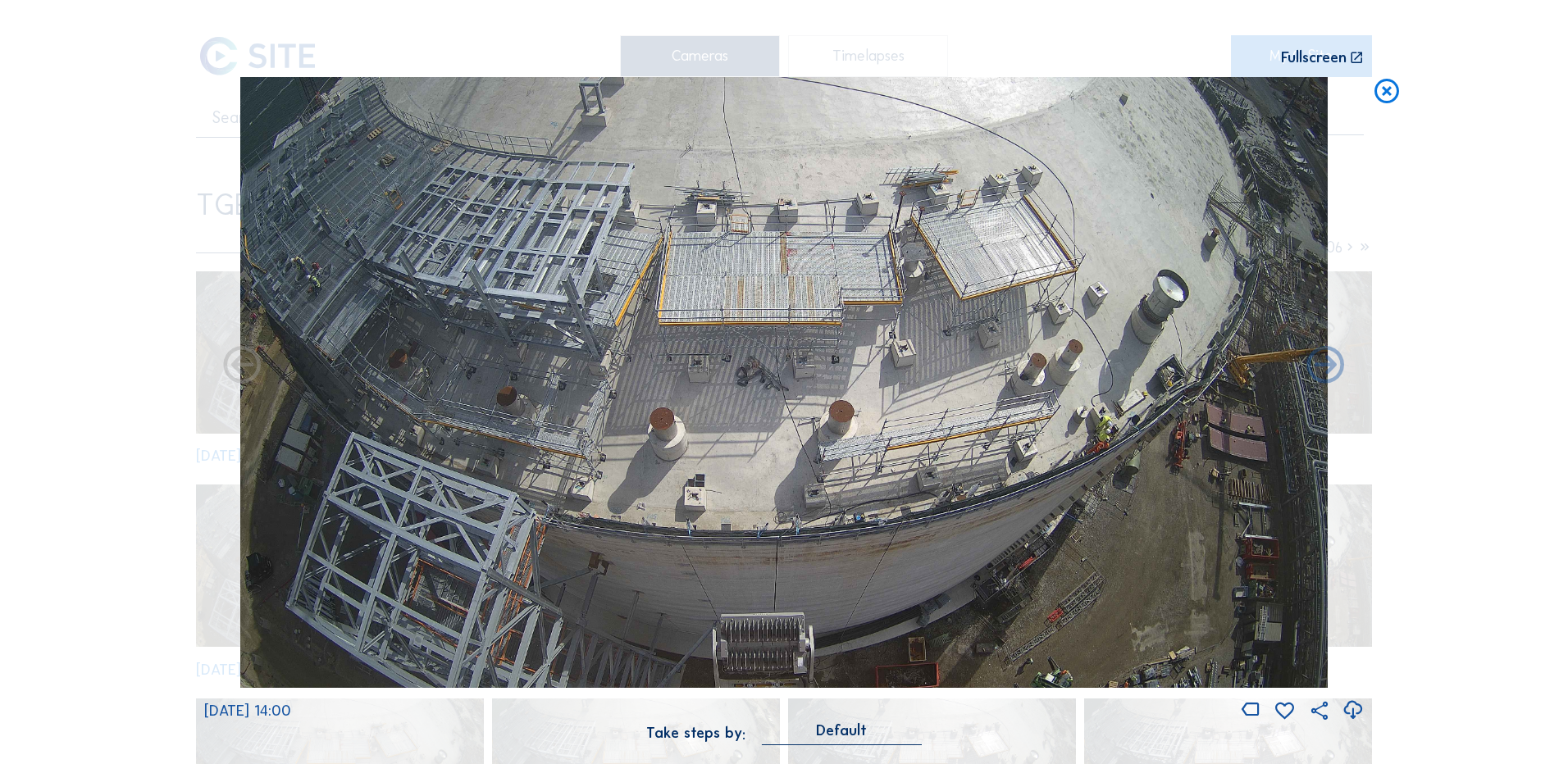
click at [1351, 709] on icon at bounding box center [1353, 710] width 22 height 27
drag, startPoint x: 120, startPoint y: 405, endPoint x: 128, endPoint y: 399, distance: 10.0
click at [120, 405] on div "Scroll to travel through time | Press 'Alt' Button + Scroll to Zoom | Click and…" at bounding box center [784, 382] width 1568 height 764
click at [1385, 82] on icon at bounding box center [1387, 92] width 30 height 31
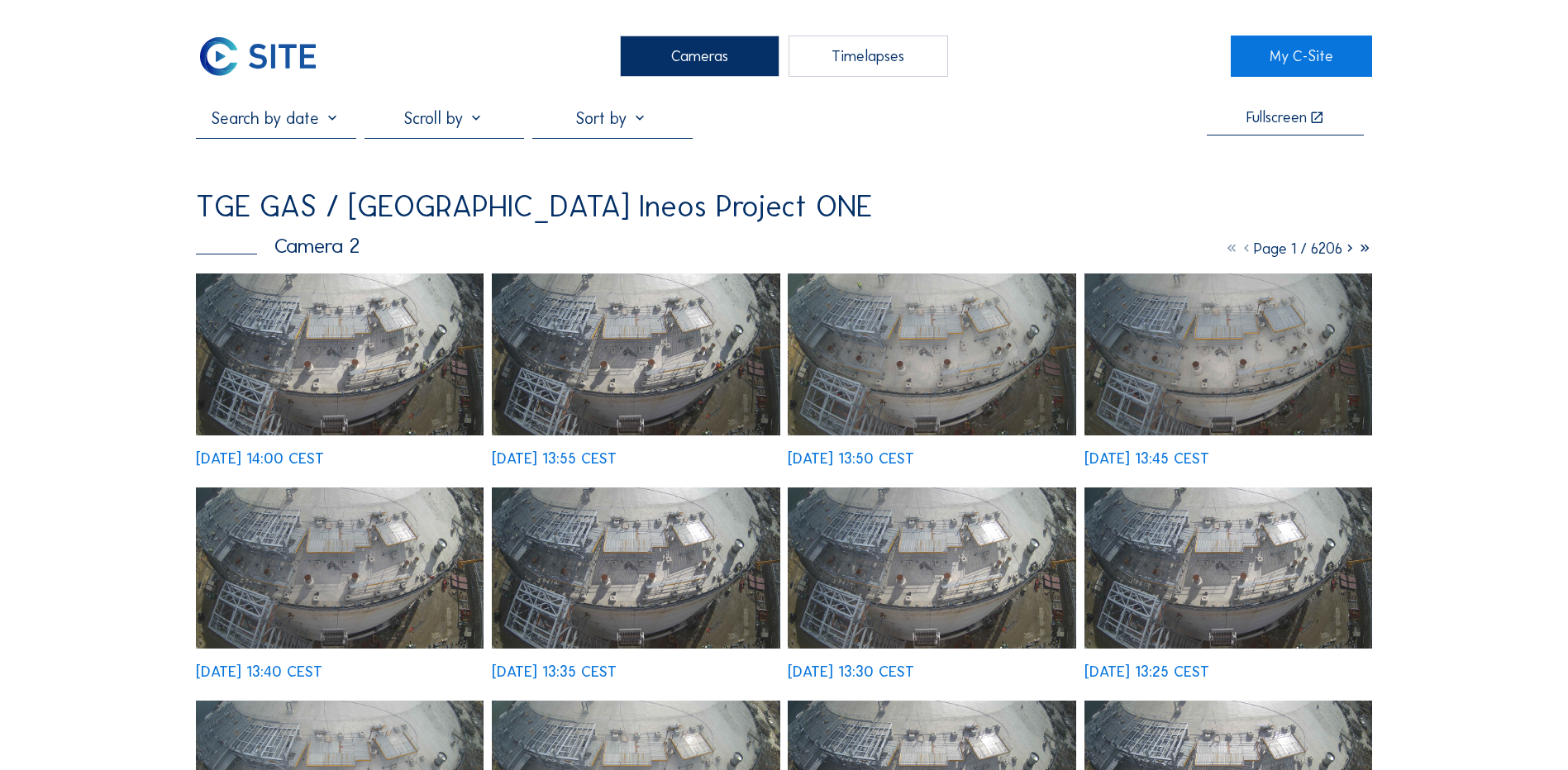
click at [688, 48] on div "Cameras" at bounding box center [699, 56] width 159 height 41
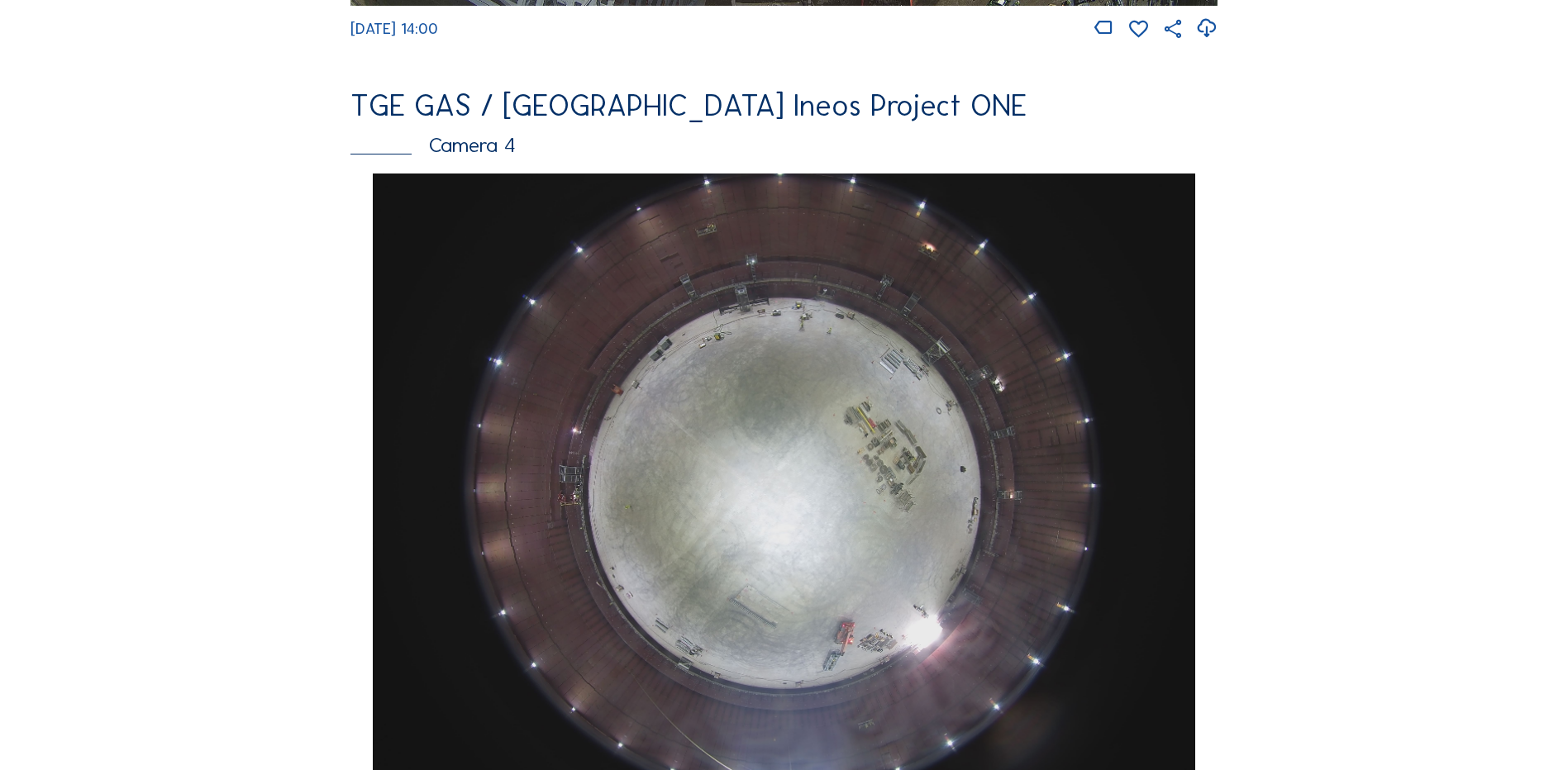
scroll to position [1405, 0]
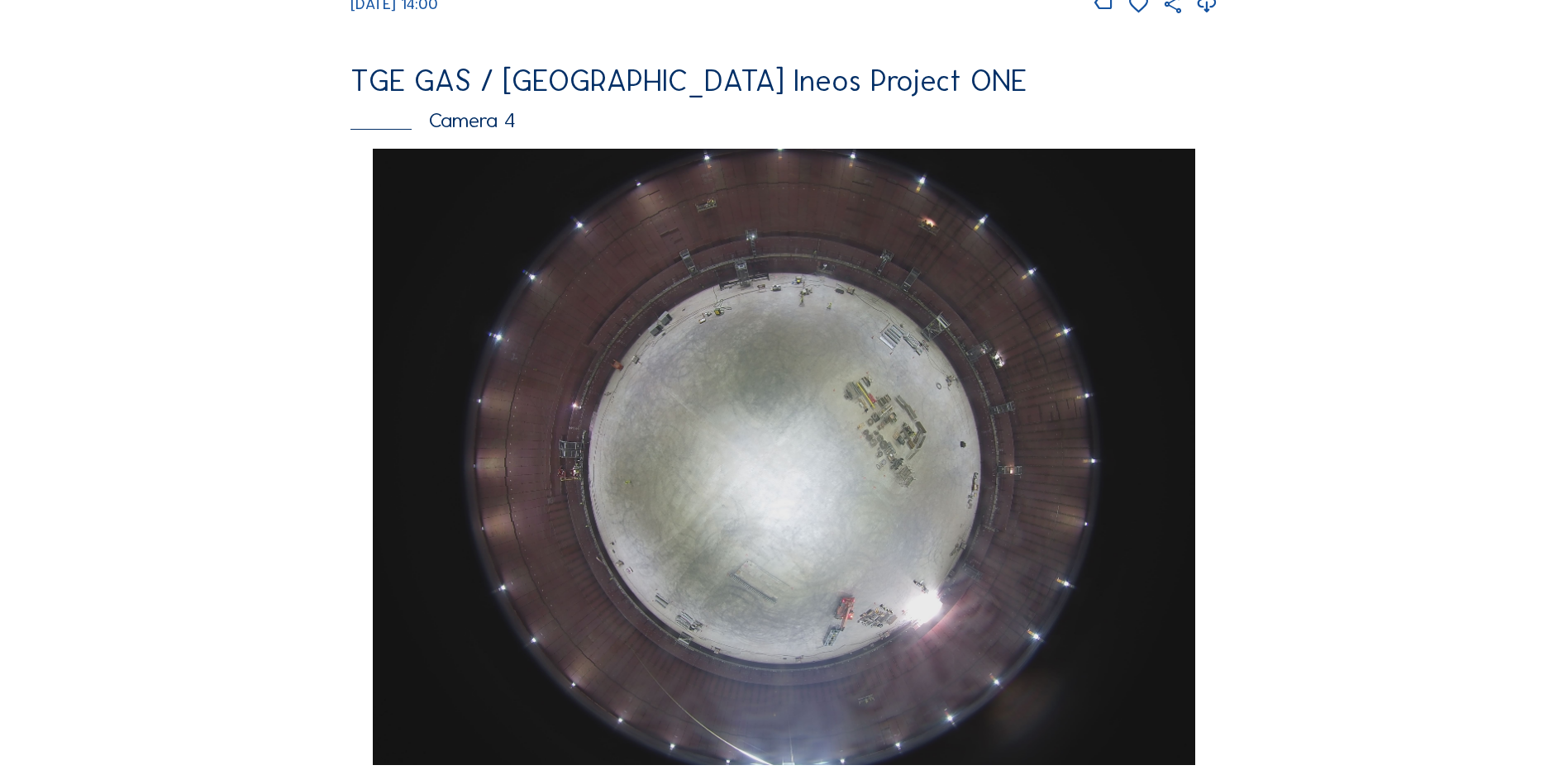
click at [765, 407] on img at bounding box center [783, 457] width 821 height 616
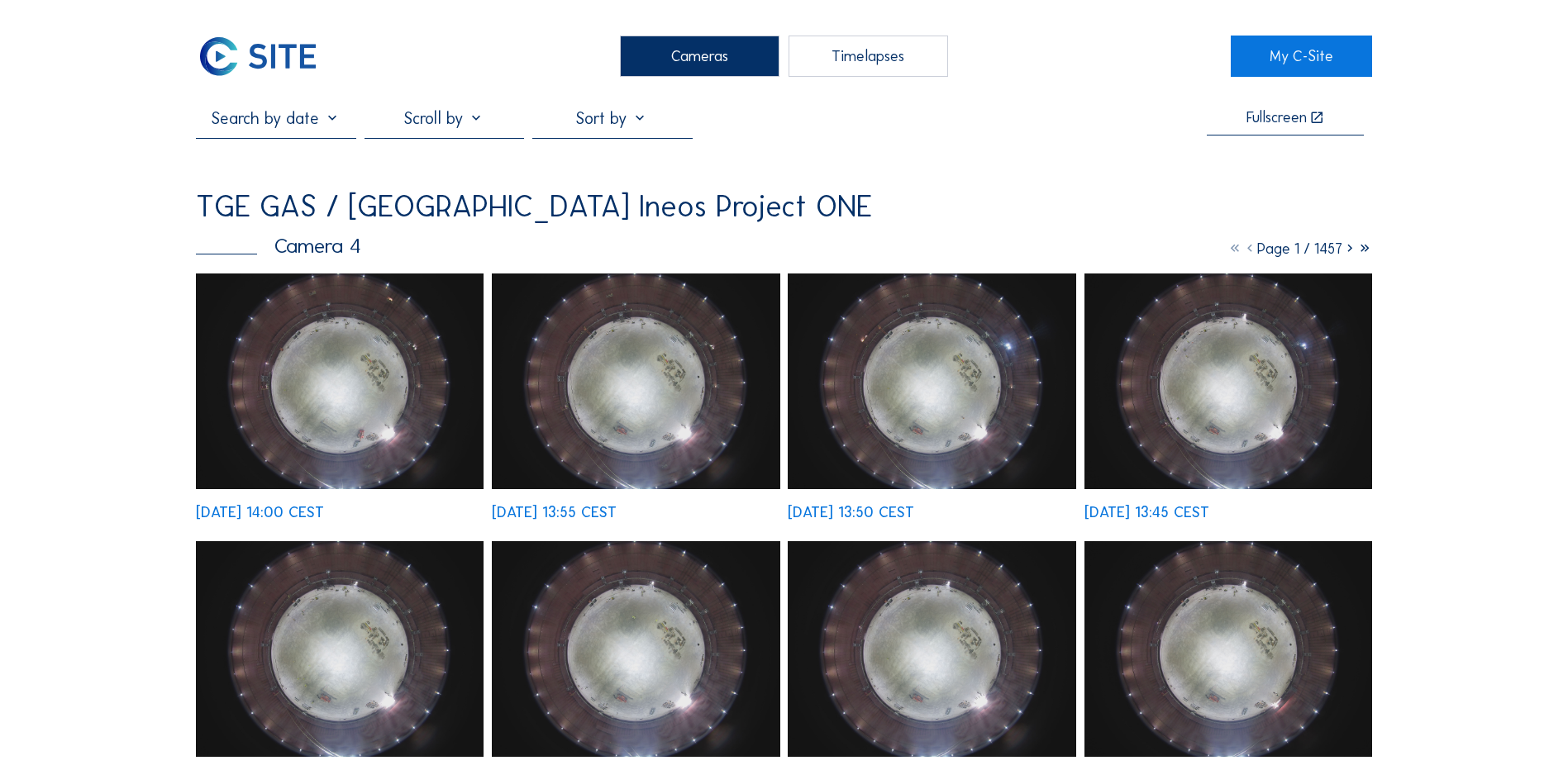
click at [372, 361] on img at bounding box center [339, 380] width 288 height 215
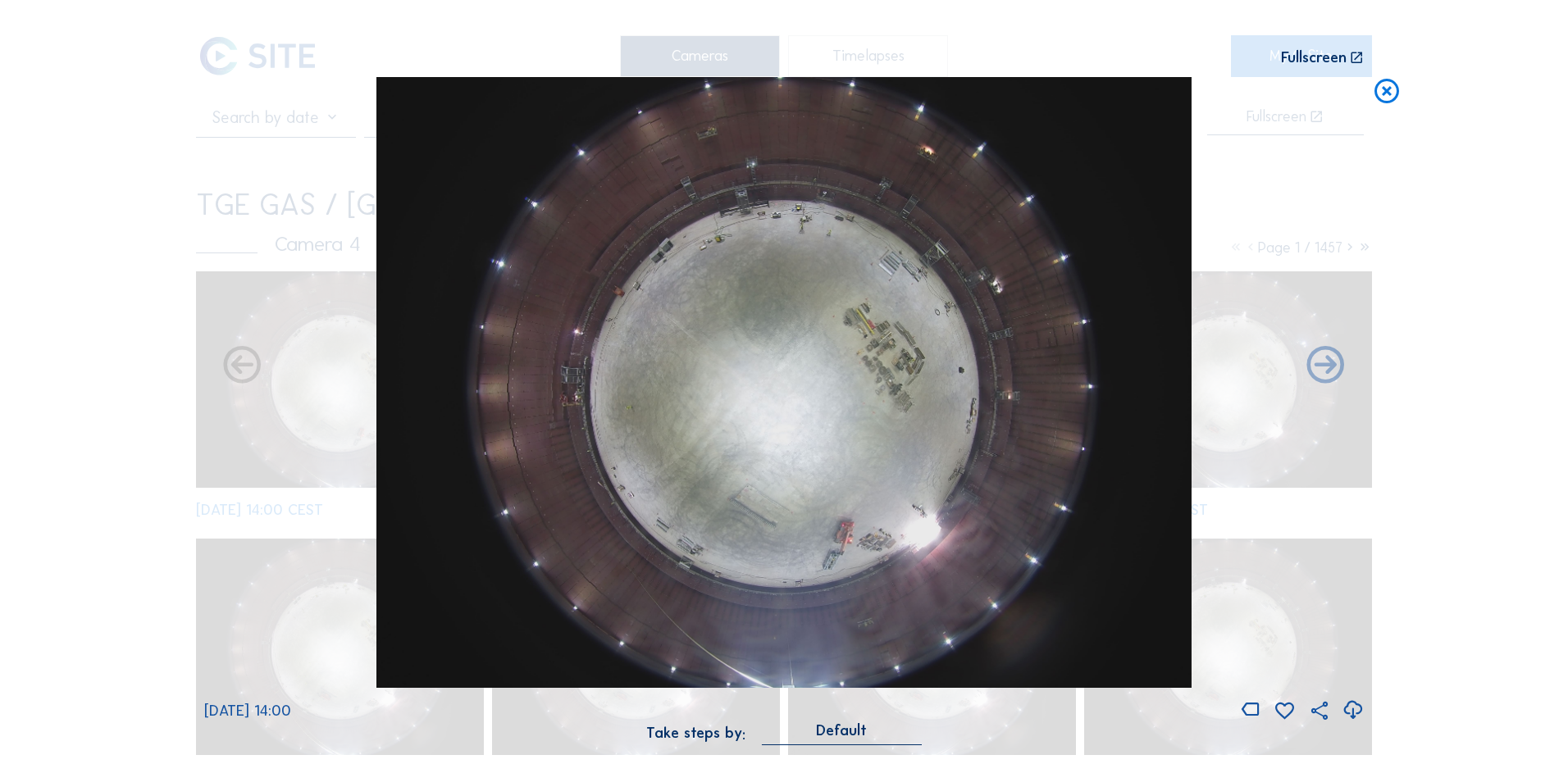
click at [1360, 715] on icon at bounding box center [1353, 710] width 22 height 27
drag, startPoint x: 115, startPoint y: 294, endPoint x: 409, endPoint y: 237, distance: 299.5
click at [116, 295] on div "Scroll to travel through time | Press 'Alt' Button + Scroll to Zoom | Click and…" at bounding box center [784, 382] width 1568 height 764
click at [1390, 89] on icon at bounding box center [1387, 92] width 30 height 31
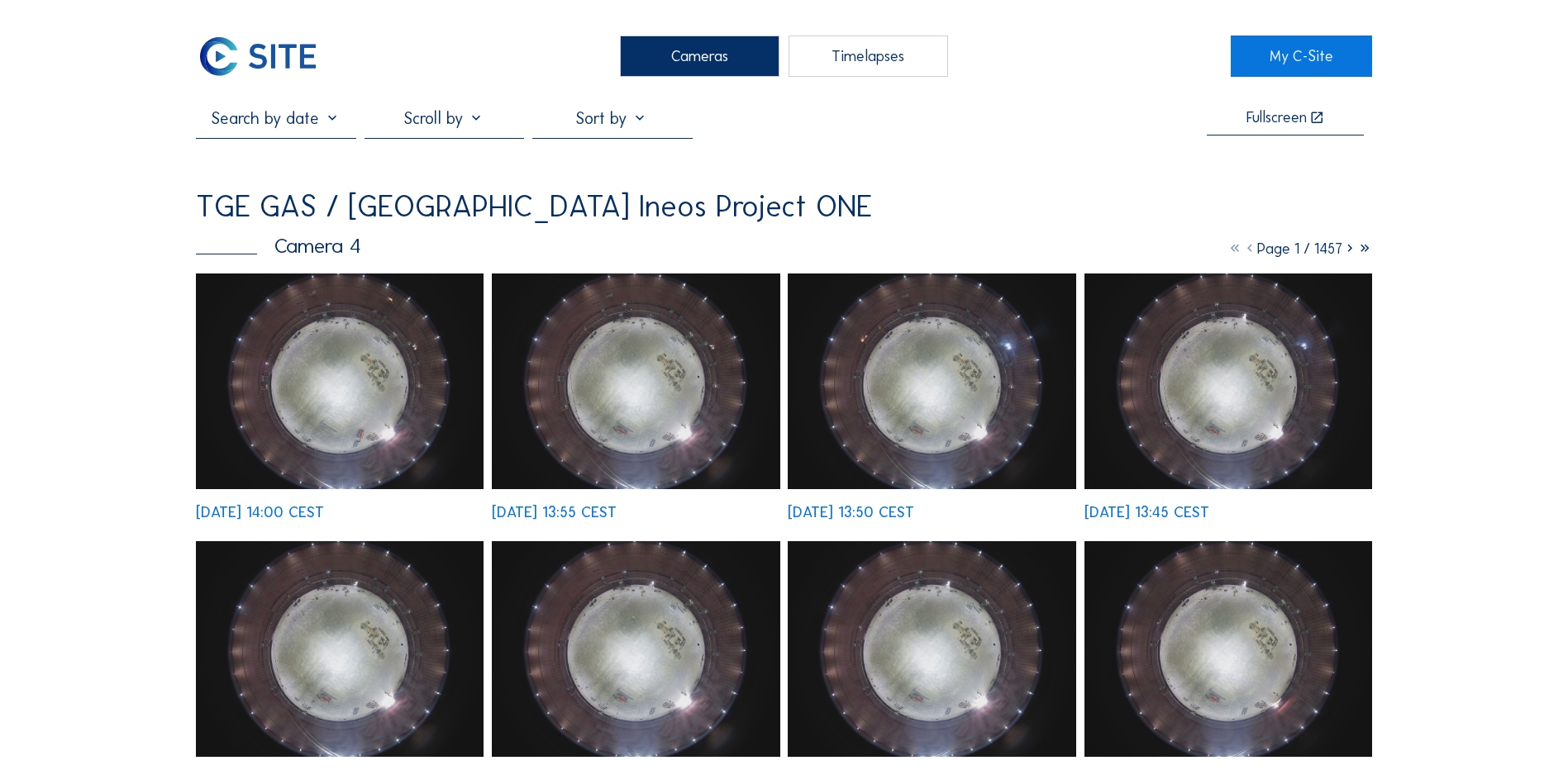
click at [709, 58] on div "Cameras" at bounding box center [699, 56] width 159 height 41
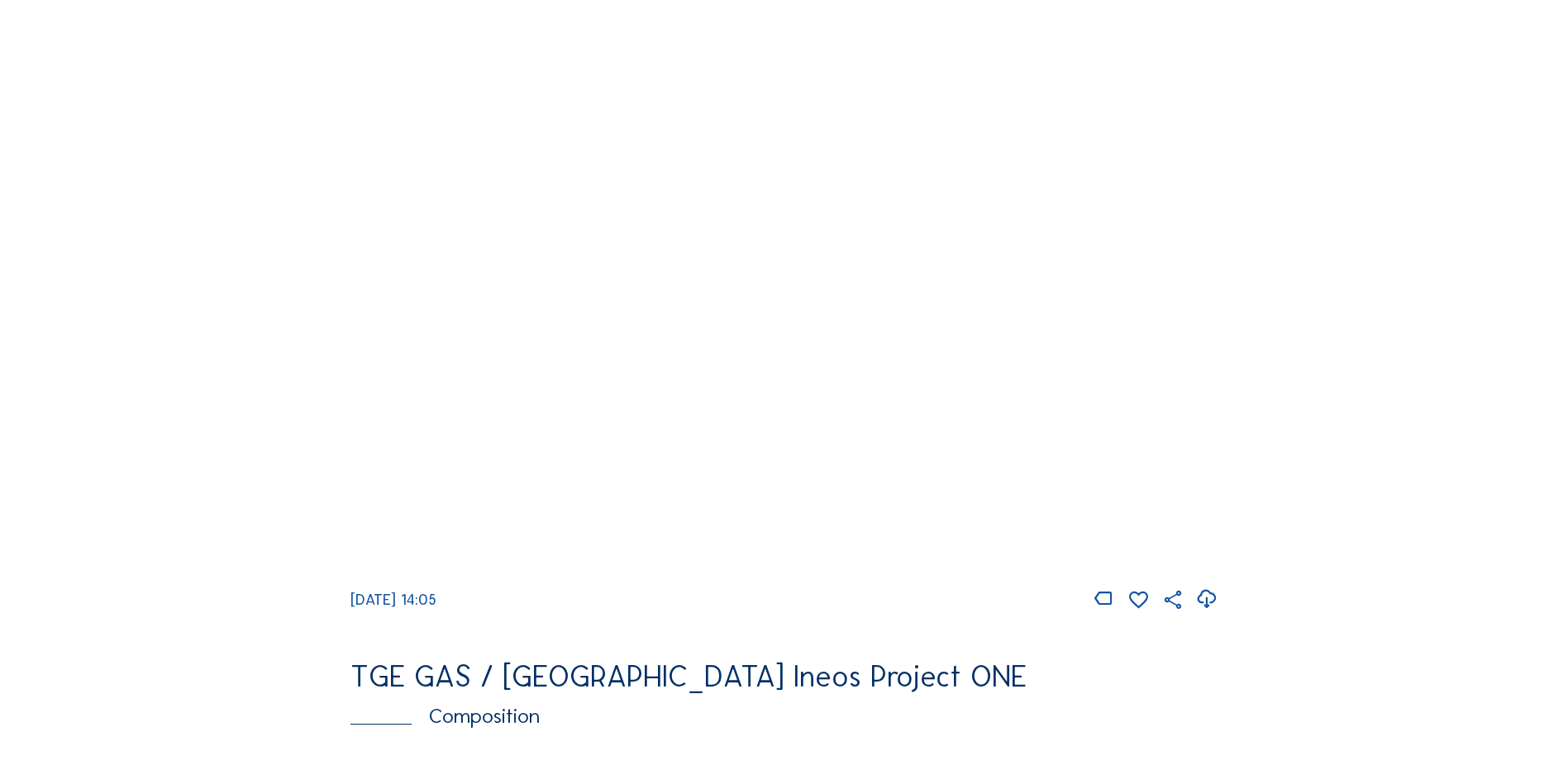
scroll to position [1488, 0]
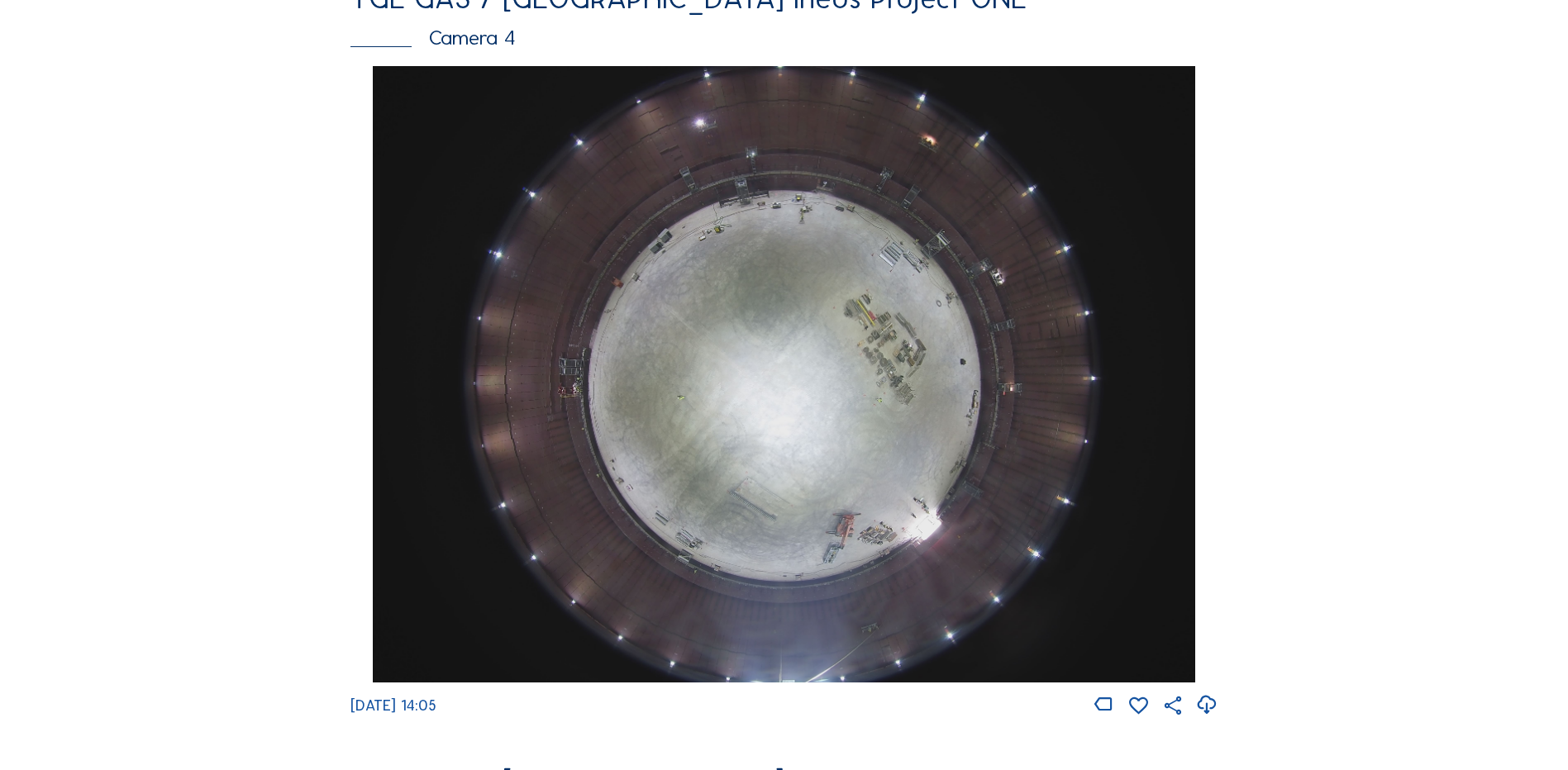
click at [704, 351] on img at bounding box center [783, 374] width 821 height 616
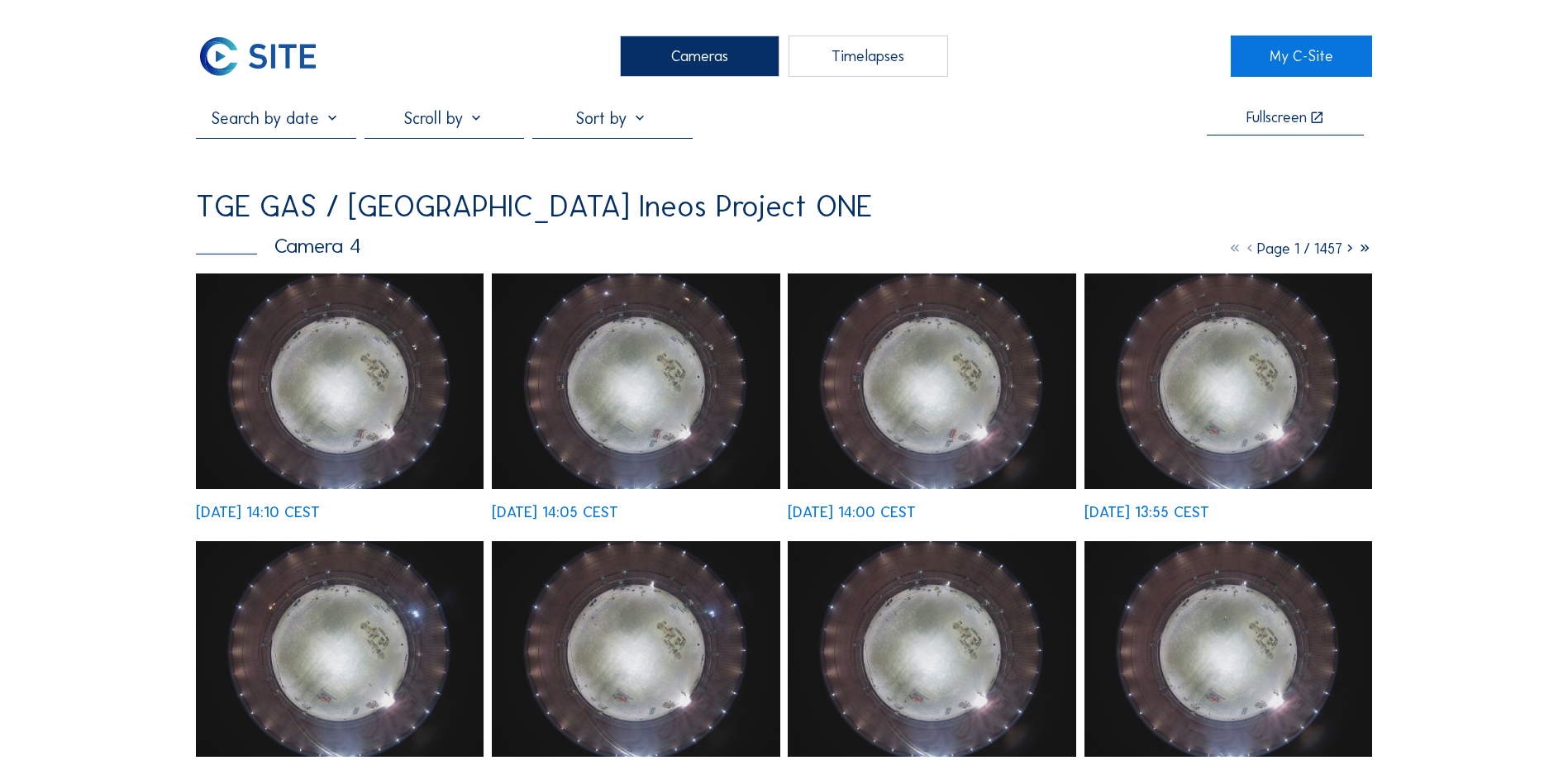
click at [364, 376] on img at bounding box center [339, 380] width 288 height 215
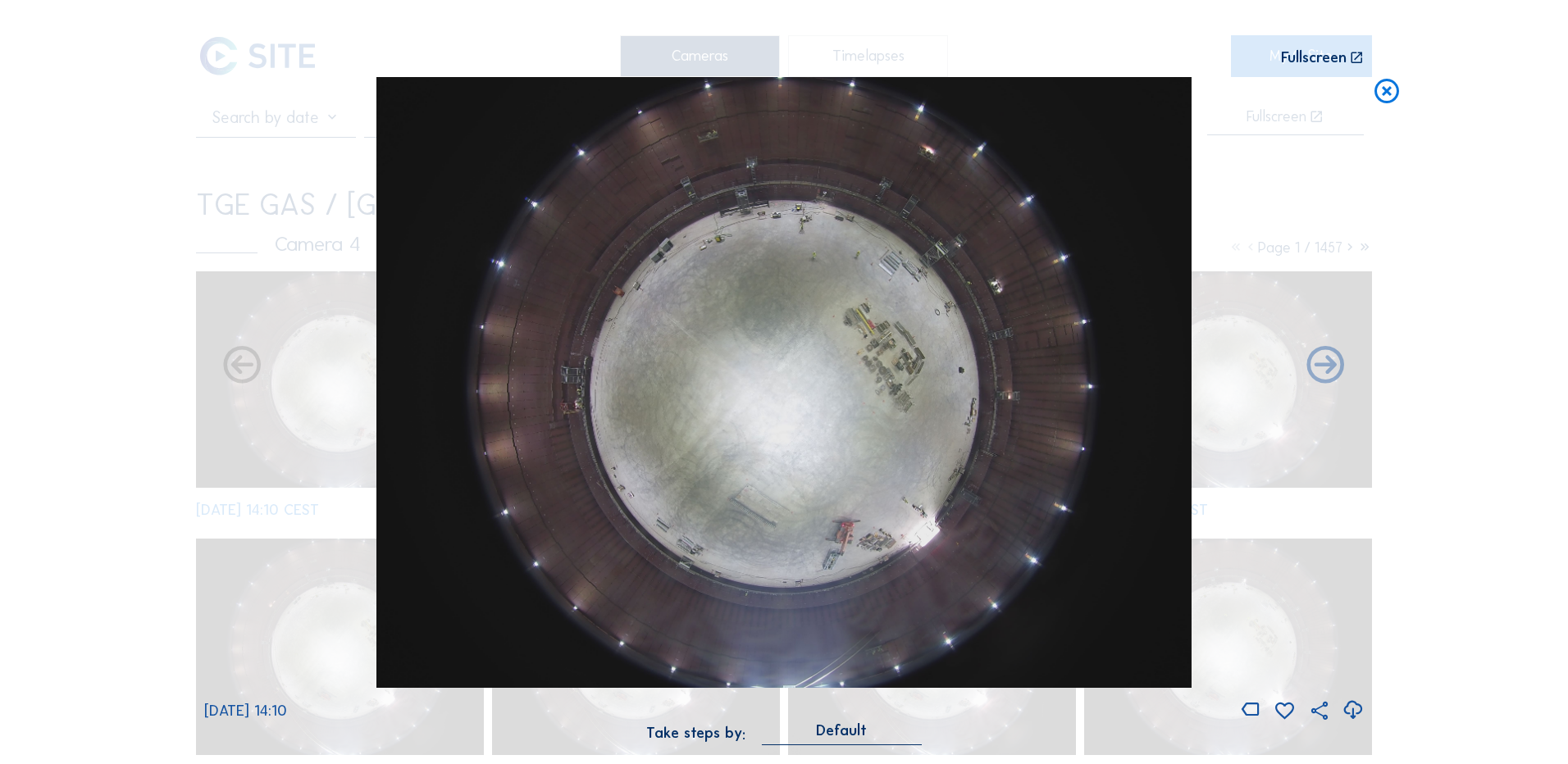
click at [1359, 707] on icon at bounding box center [1353, 710] width 22 height 27
click at [91, 191] on div "Scroll to travel through time | Press 'Alt' Button + Scroll to Zoom | Click and…" at bounding box center [784, 382] width 1568 height 764
click at [1384, 94] on icon at bounding box center [1387, 92] width 30 height 31
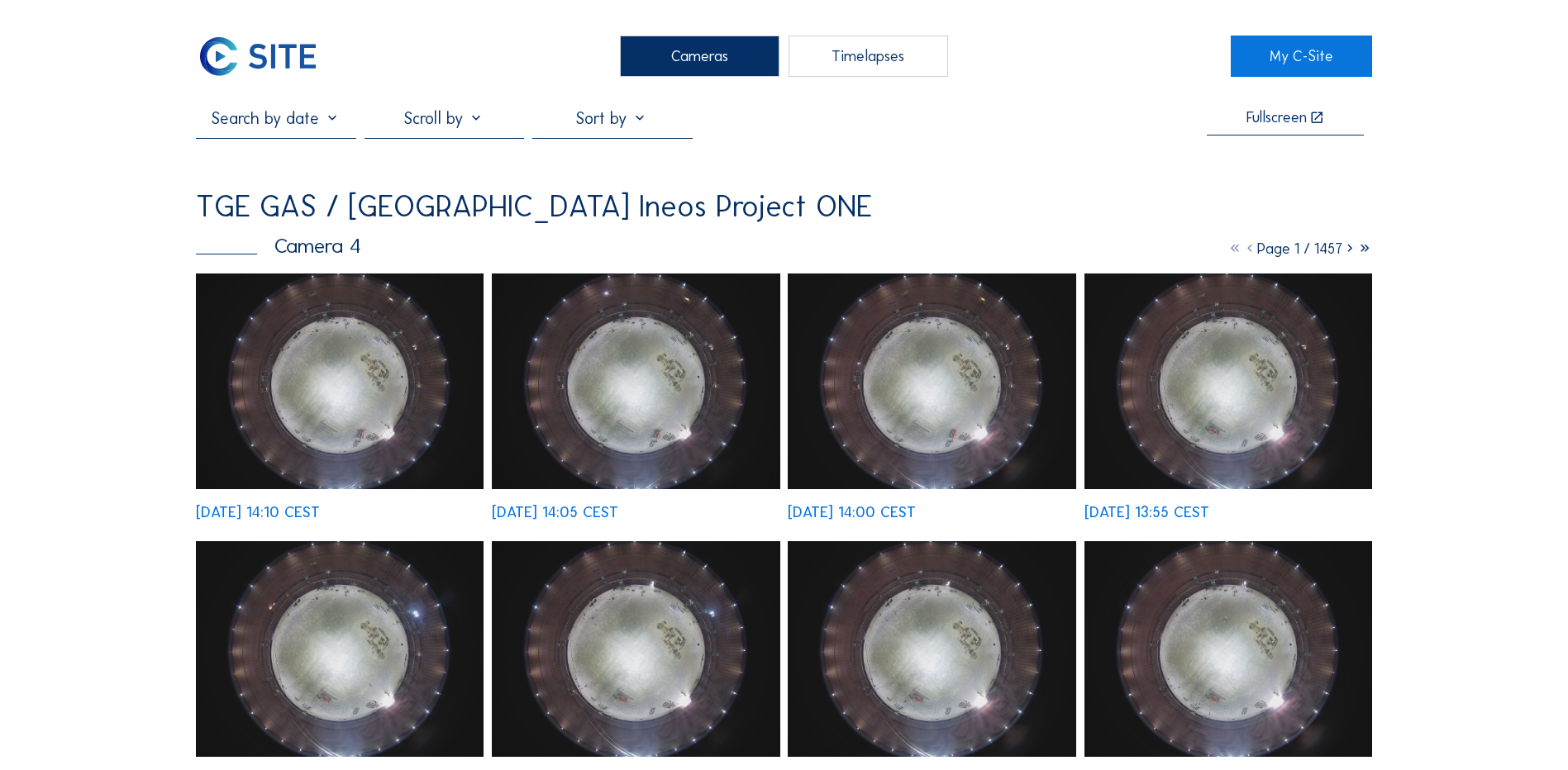
click at [685, 60] on div "Cameras" at bounding box center [699, 56] width 159 height 41
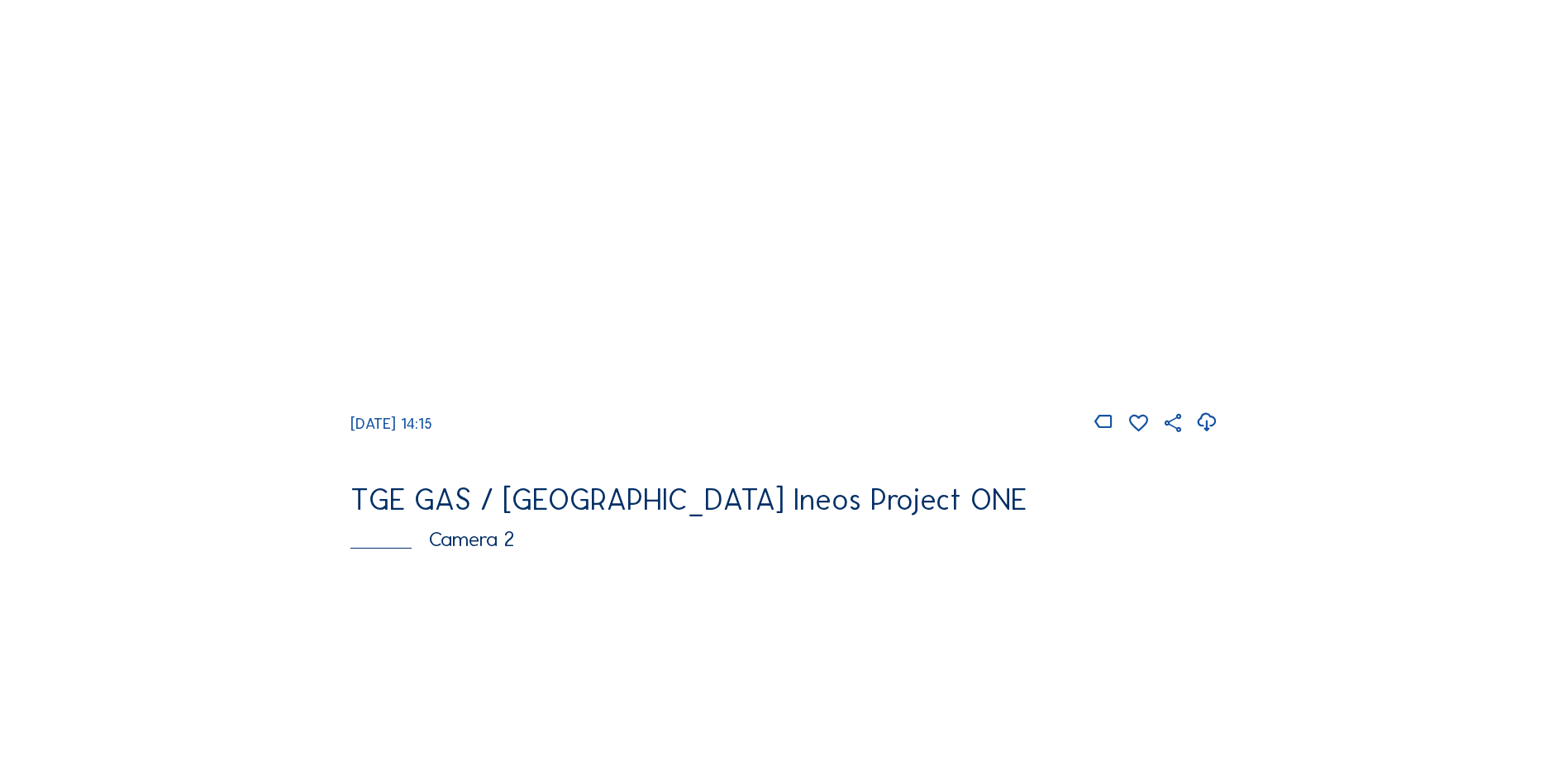
scroll to position [413, 0]
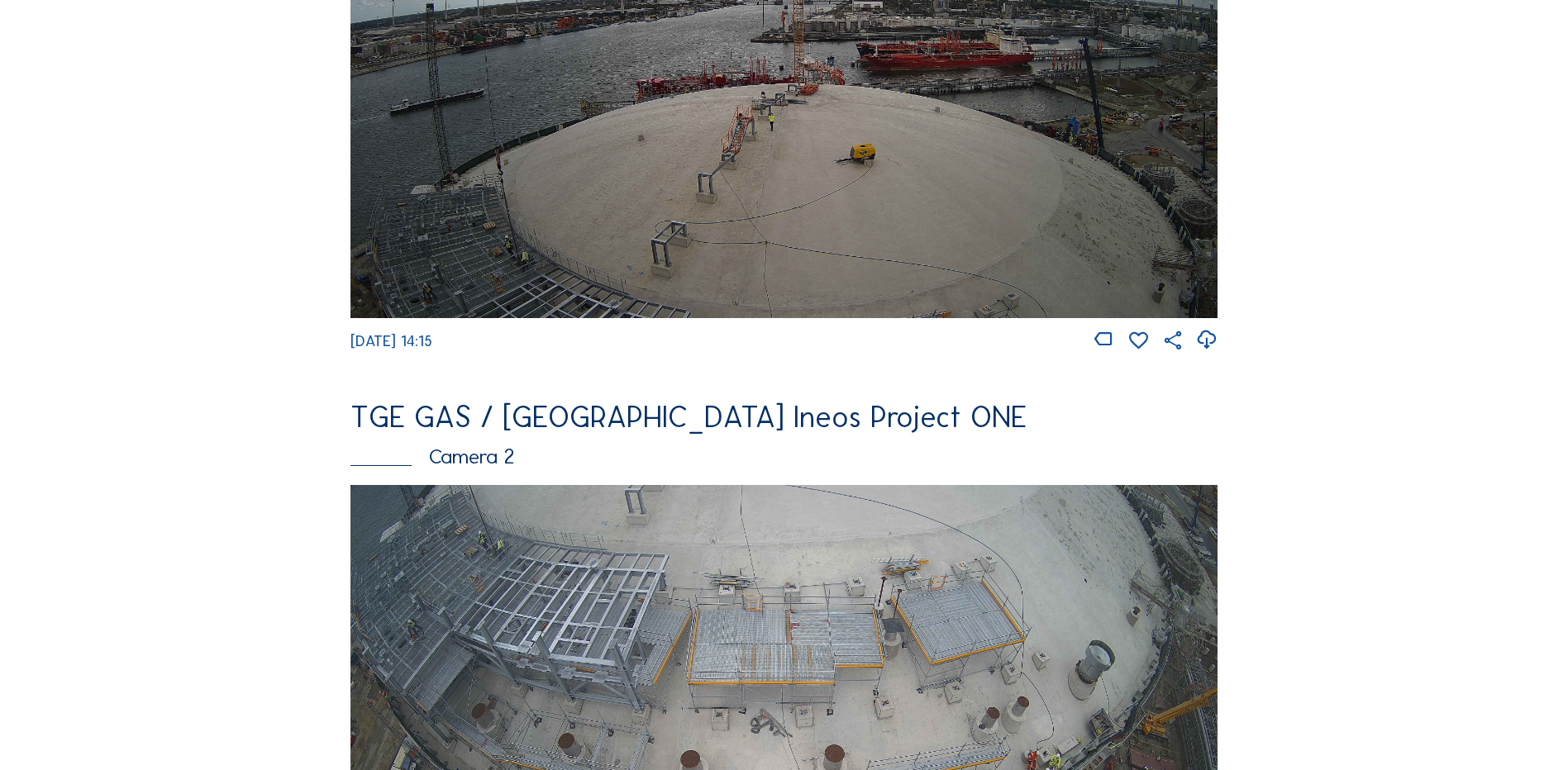
click at [573, 660] on img at bounding box center [784, 728] width 867 height 488
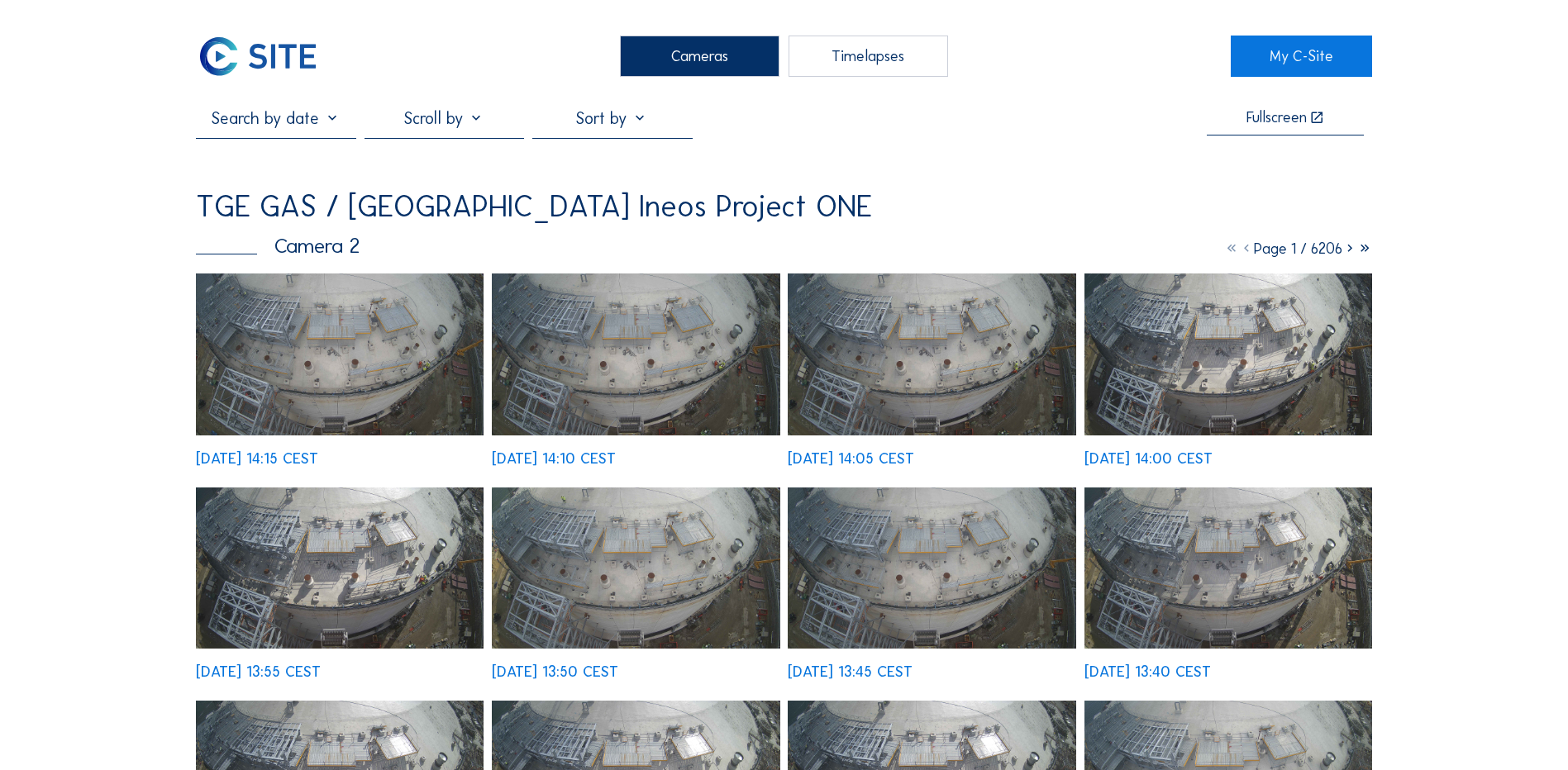
click at [351, 365] on img at bounding box center [339, 354] width 288 height 162
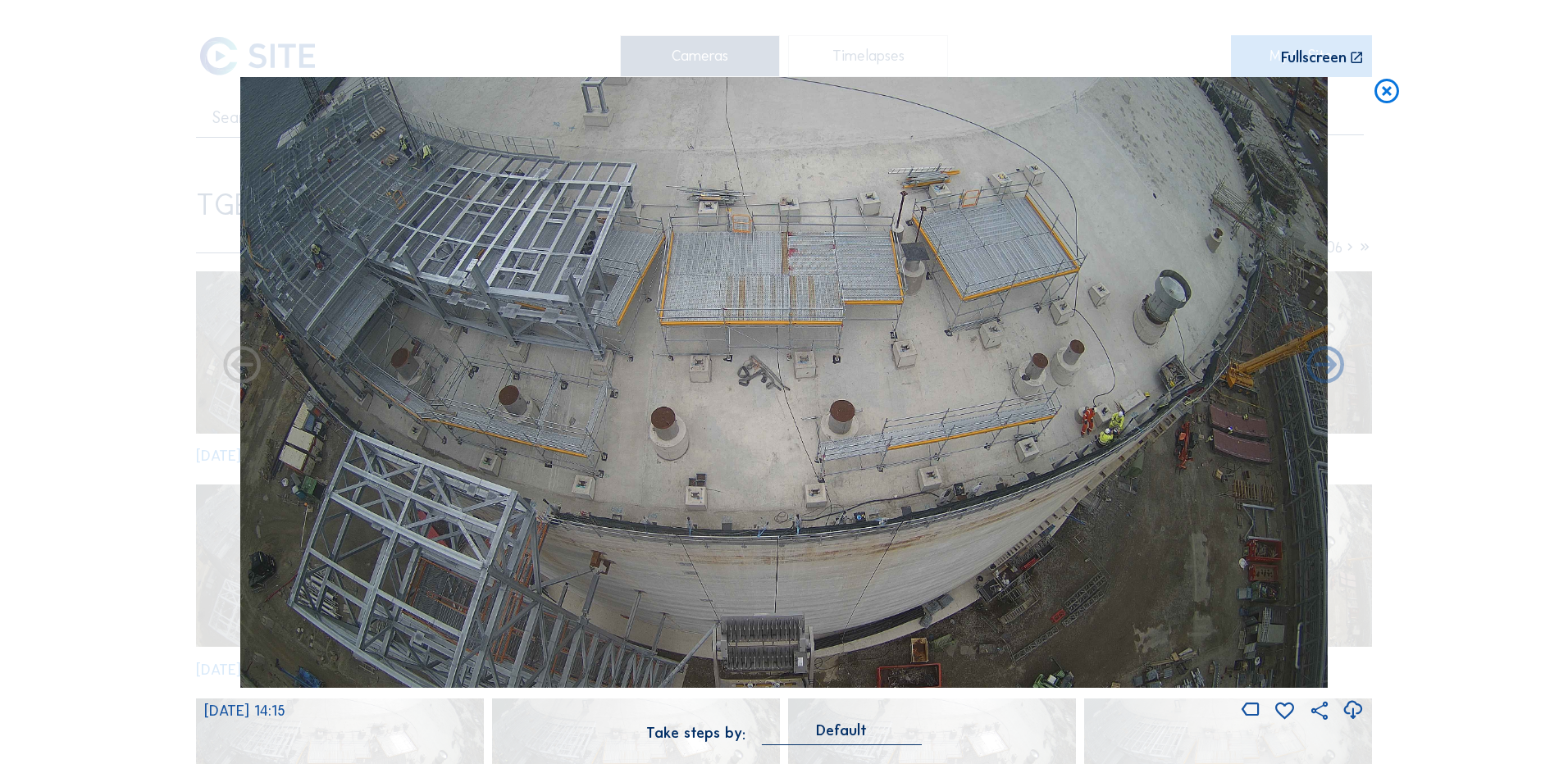
click at [1352, 709] on icon at bounding box center [1353, 710] width 22 height 27
drag, startPoint x: 139, startPoint y: 225, endPoint x: 191, endPoint y: 216, distance: 52.8
click at [139, 225] on div "Scroll to travel through time | Press 'Alt' Button + Scroll to Zoom | Click and…" at bounding box center [784, 382] width 1568 height 764
click at [1389, 97] on icon at bounding box center [1387, 92] width 30 height 31
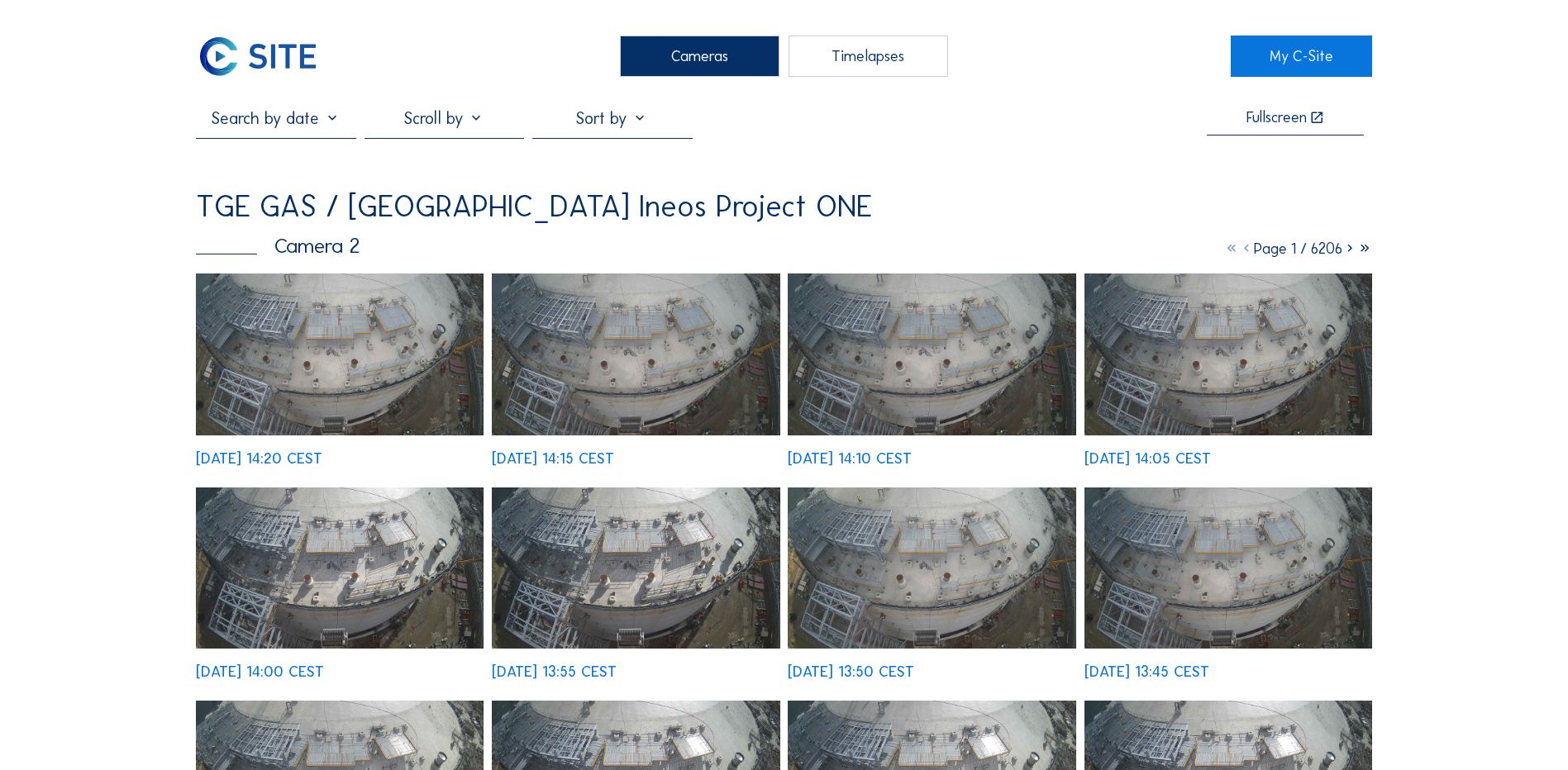
click at [688, 58] on div "Cameras" at bounding box center [699, 56] width 159 height 41
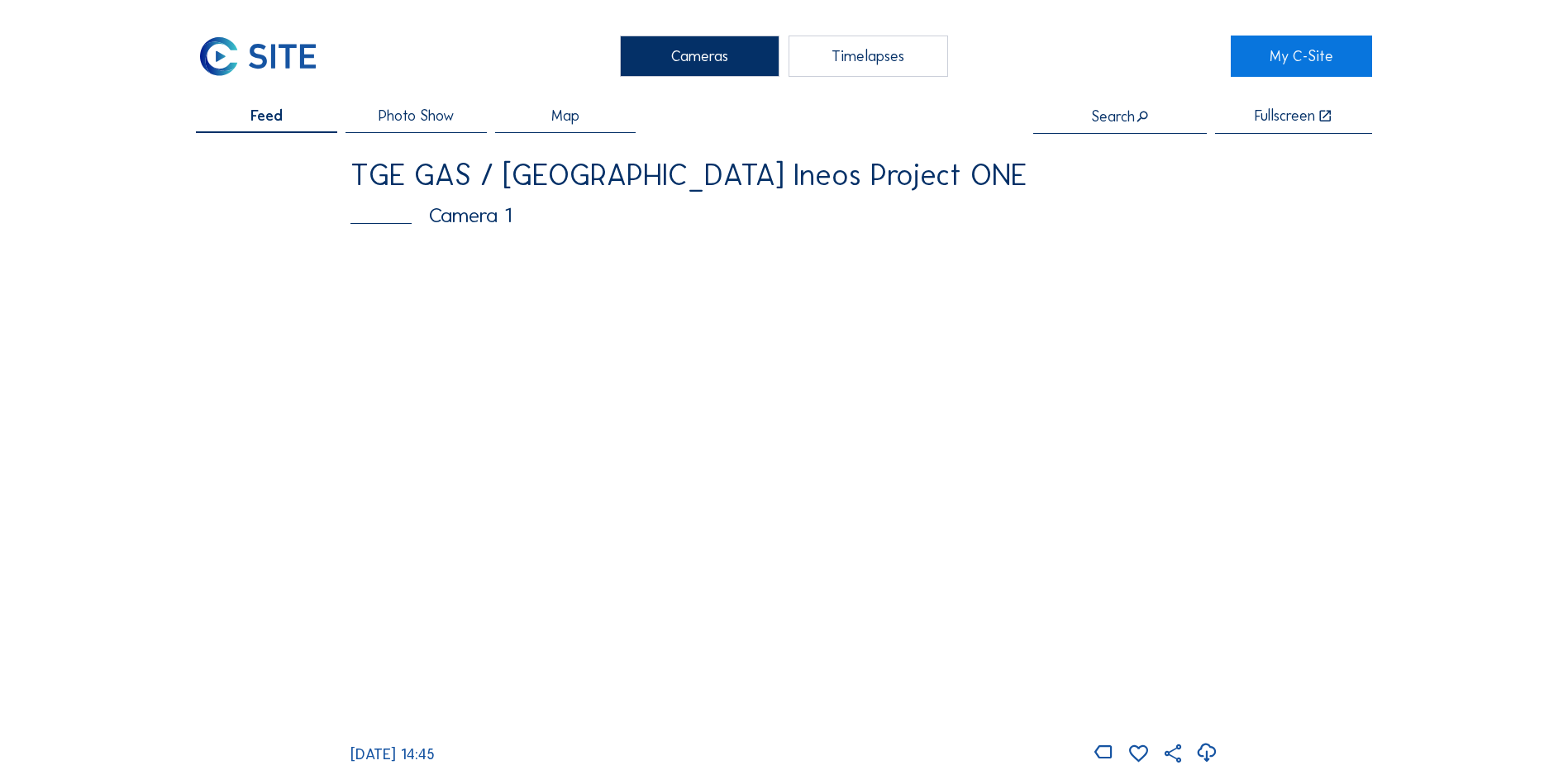
scroll to position [83, 0]
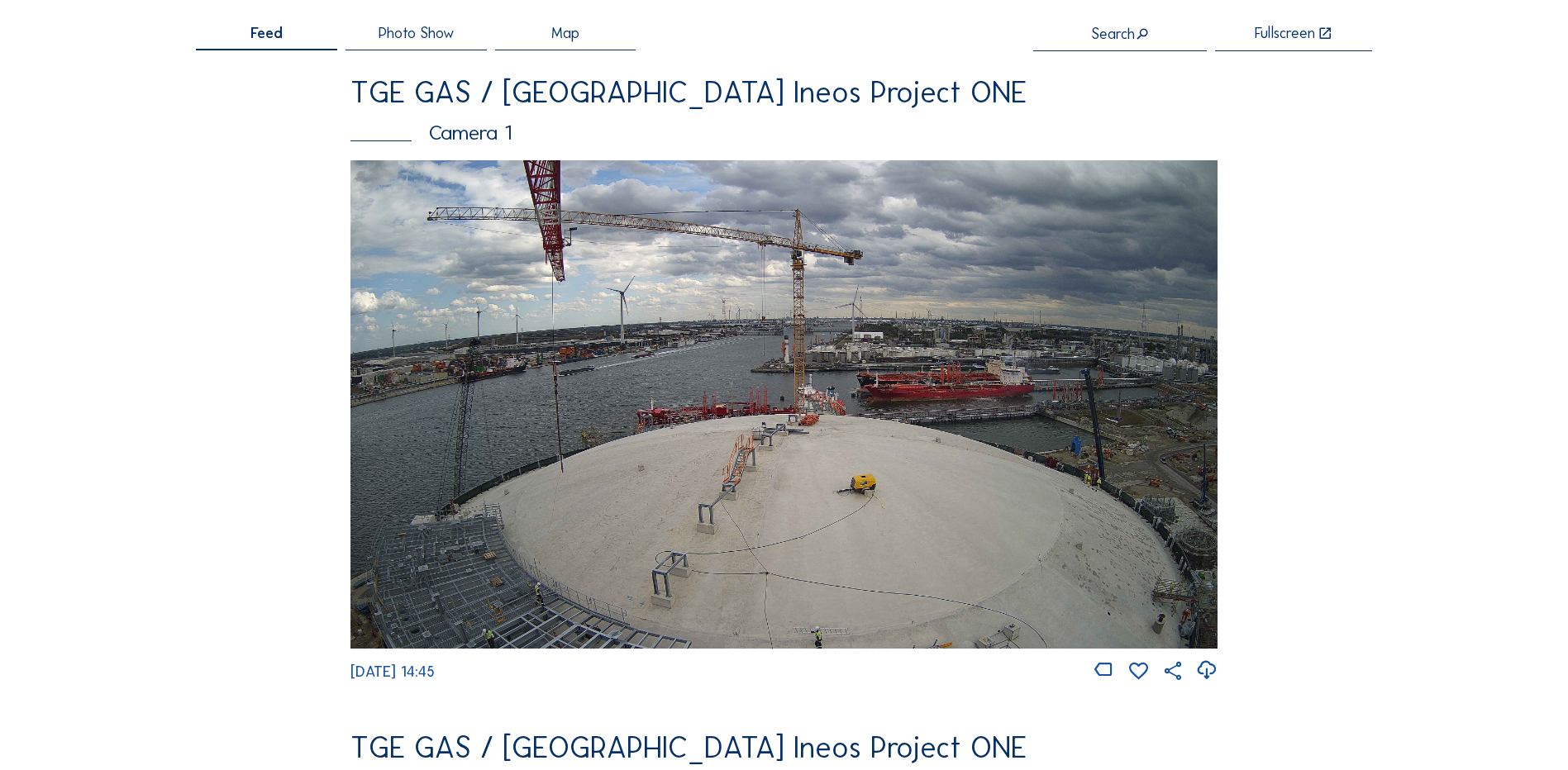
click at [653, 527] on img at bounding box center [784, 404] width 867 height 488
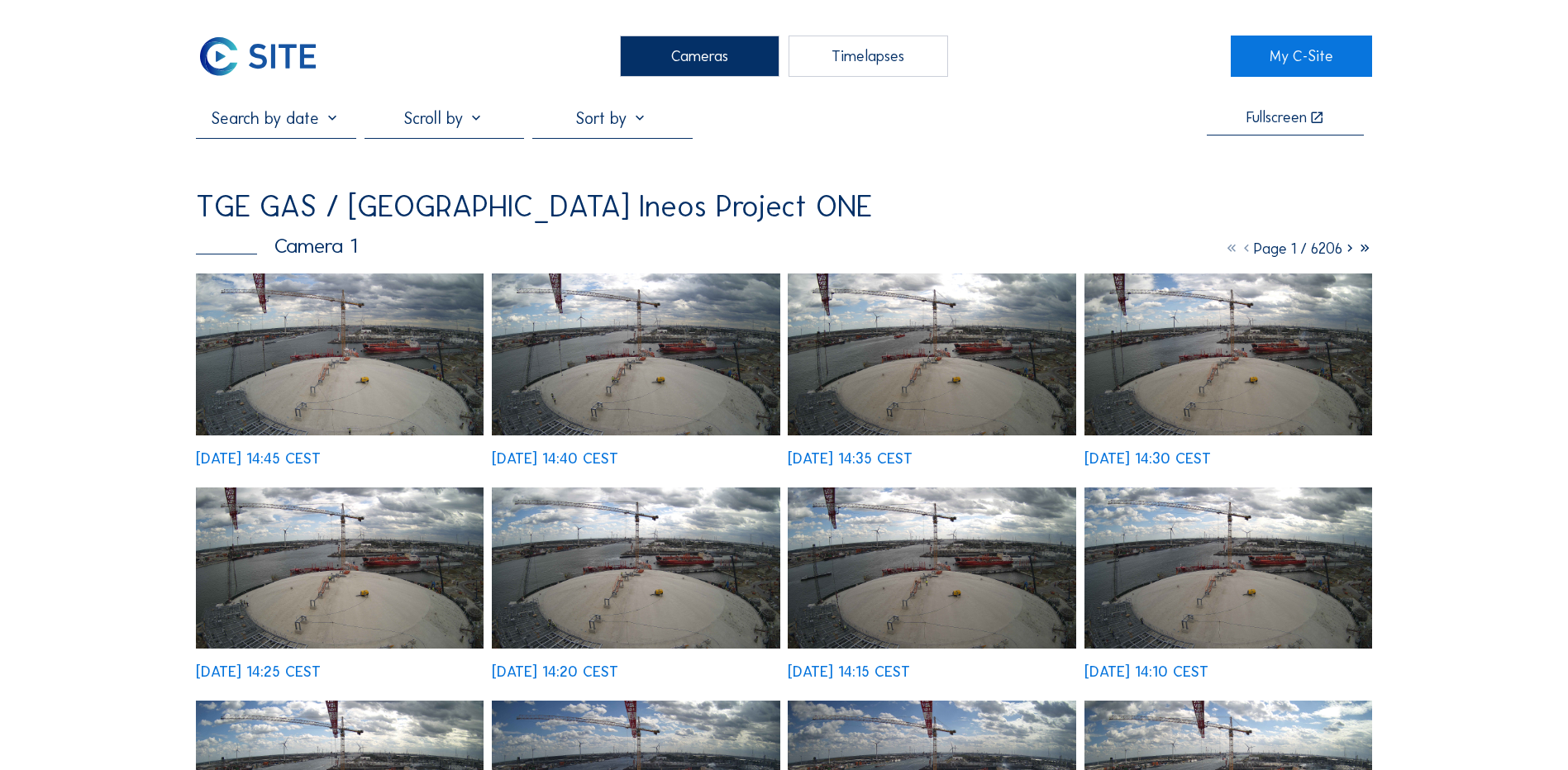
click at [382, 374] on img at bounding box center [339, 354] width 288 height 162
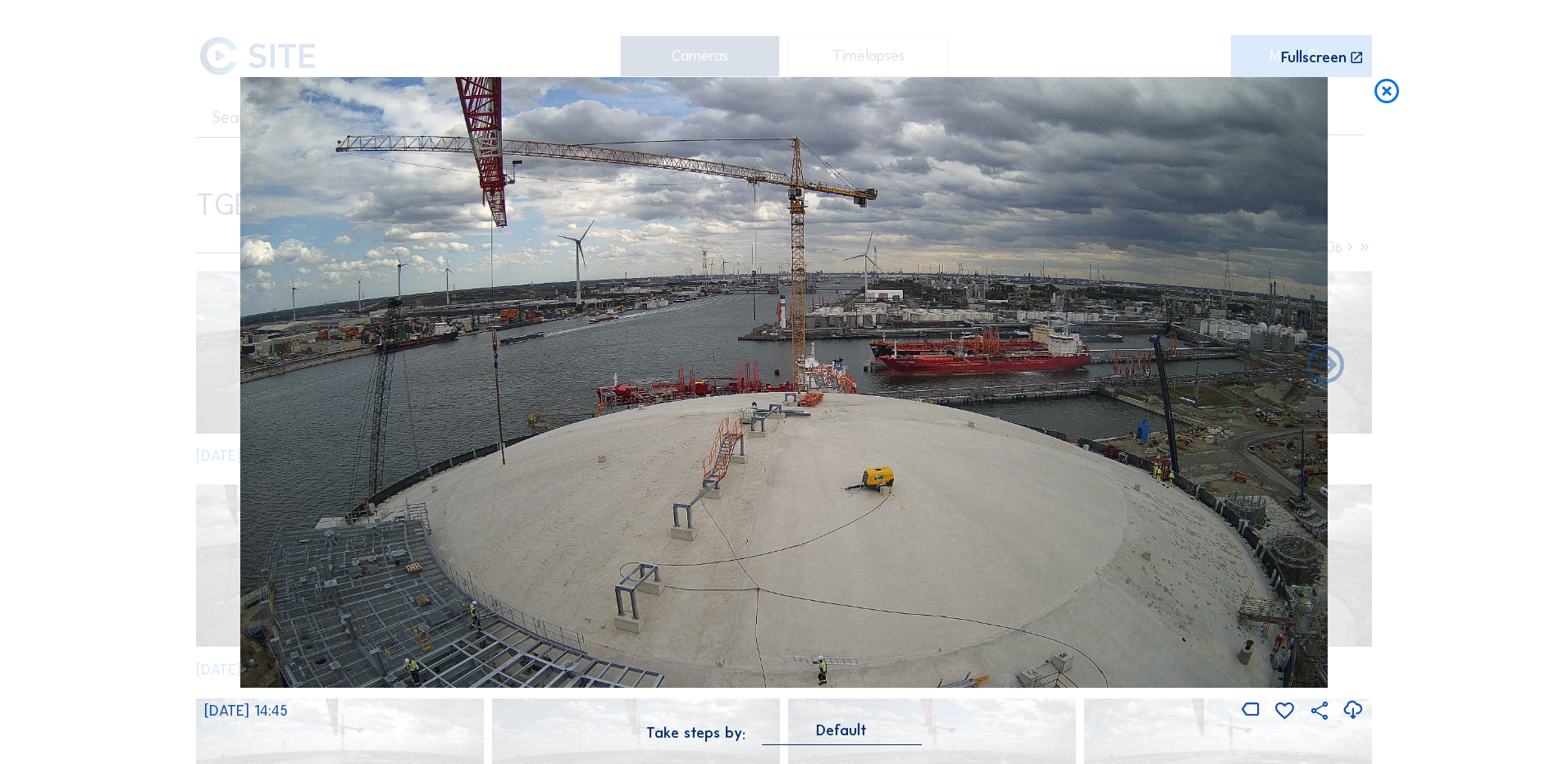
click at [1356, 711] on icon at bounding box center [1353, 710] width 22 height 27
click at [1441, 527] on div "Scroll to travel through time | Press 'Alt' Button + Scroll to Zoom | Click and…" at bounding box center [784, 382] width 1568 height 764
click at [1392, 91] on icon at bounding box center [1387, 92] width 30 height 31
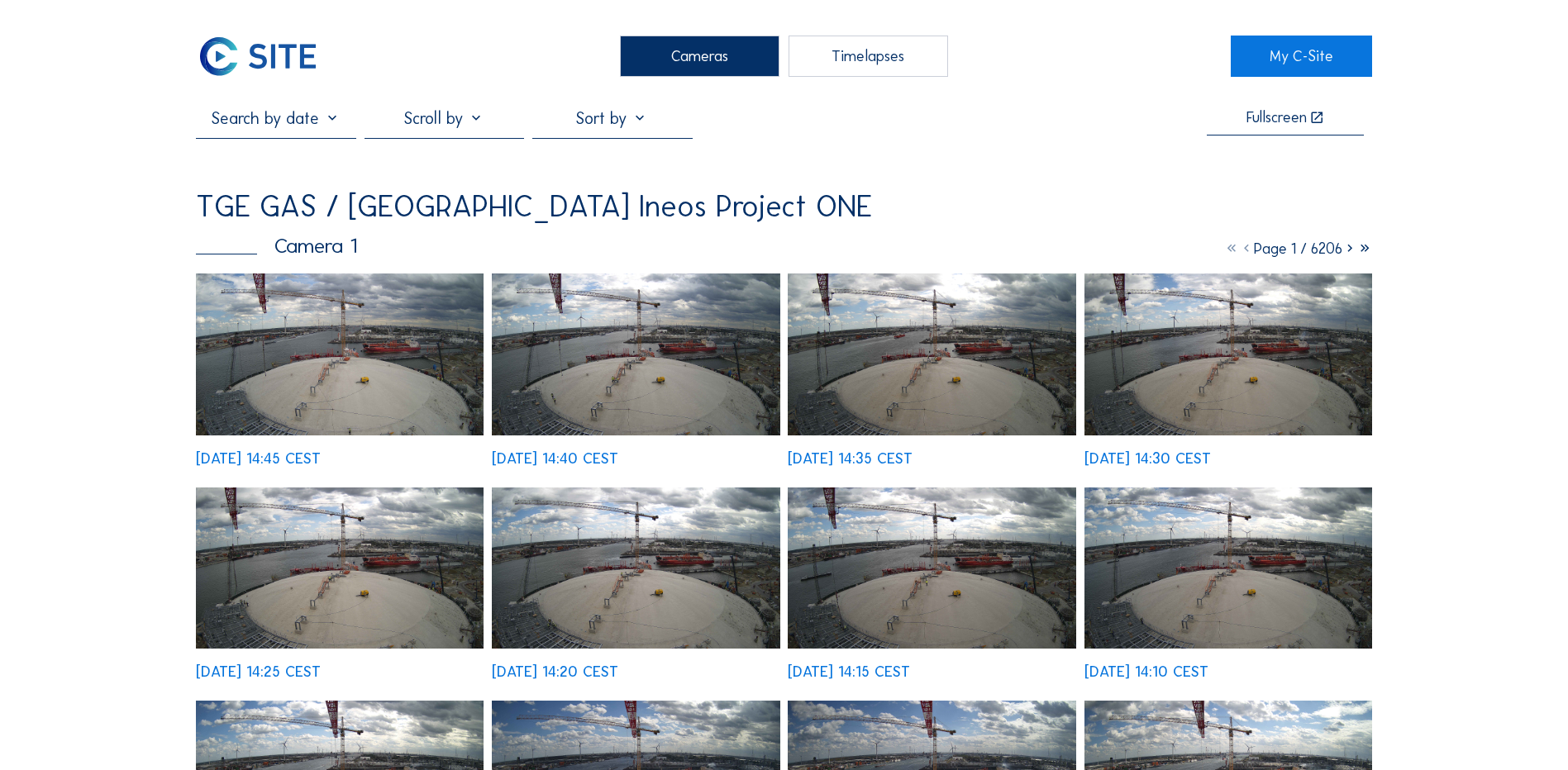
click at [698, 60] on div "Cameras" at bounding box center [699, 56] width 159 height 41
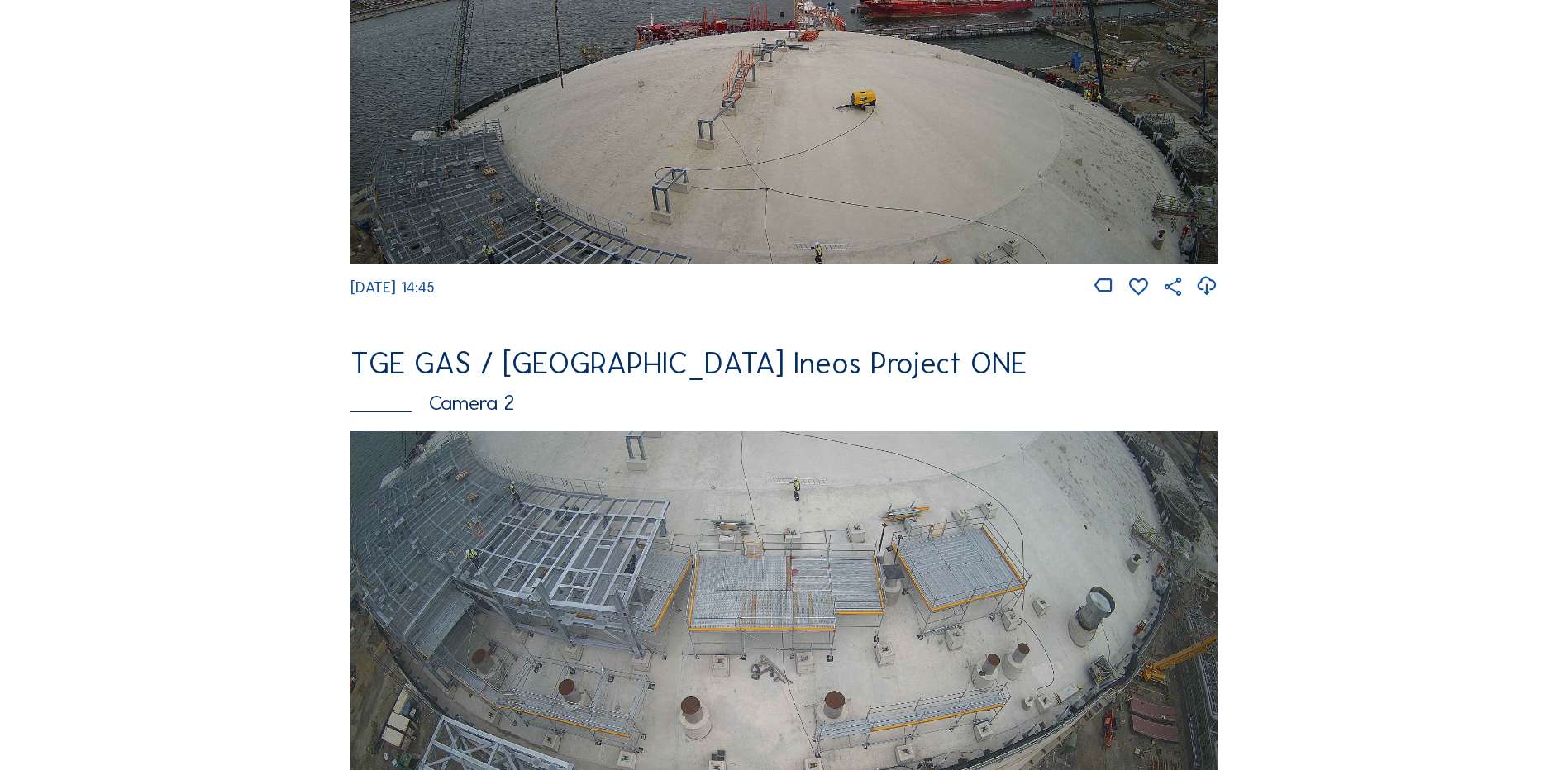
scroll to position [496, 0]
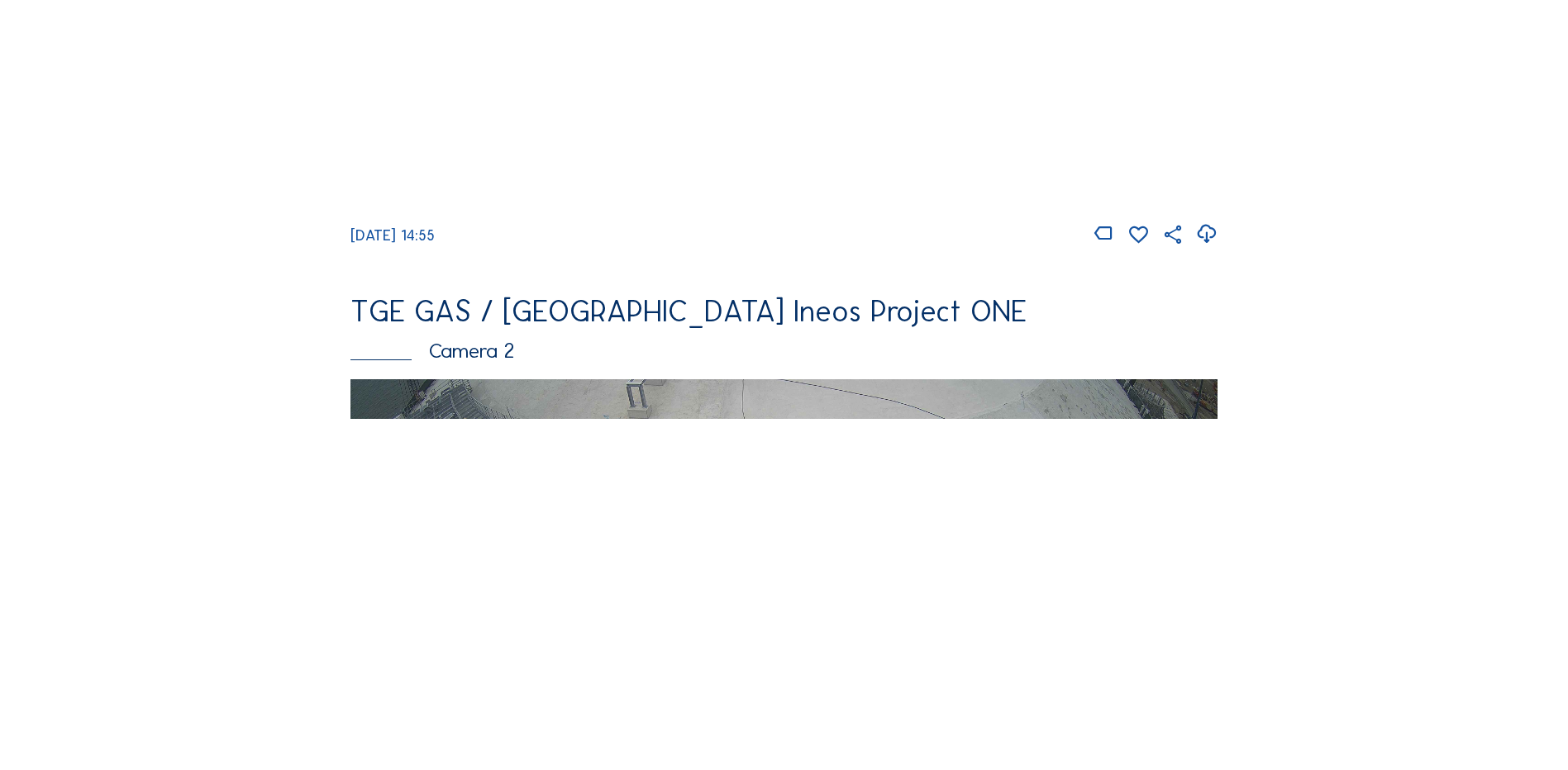
scroll to position [579, 0]
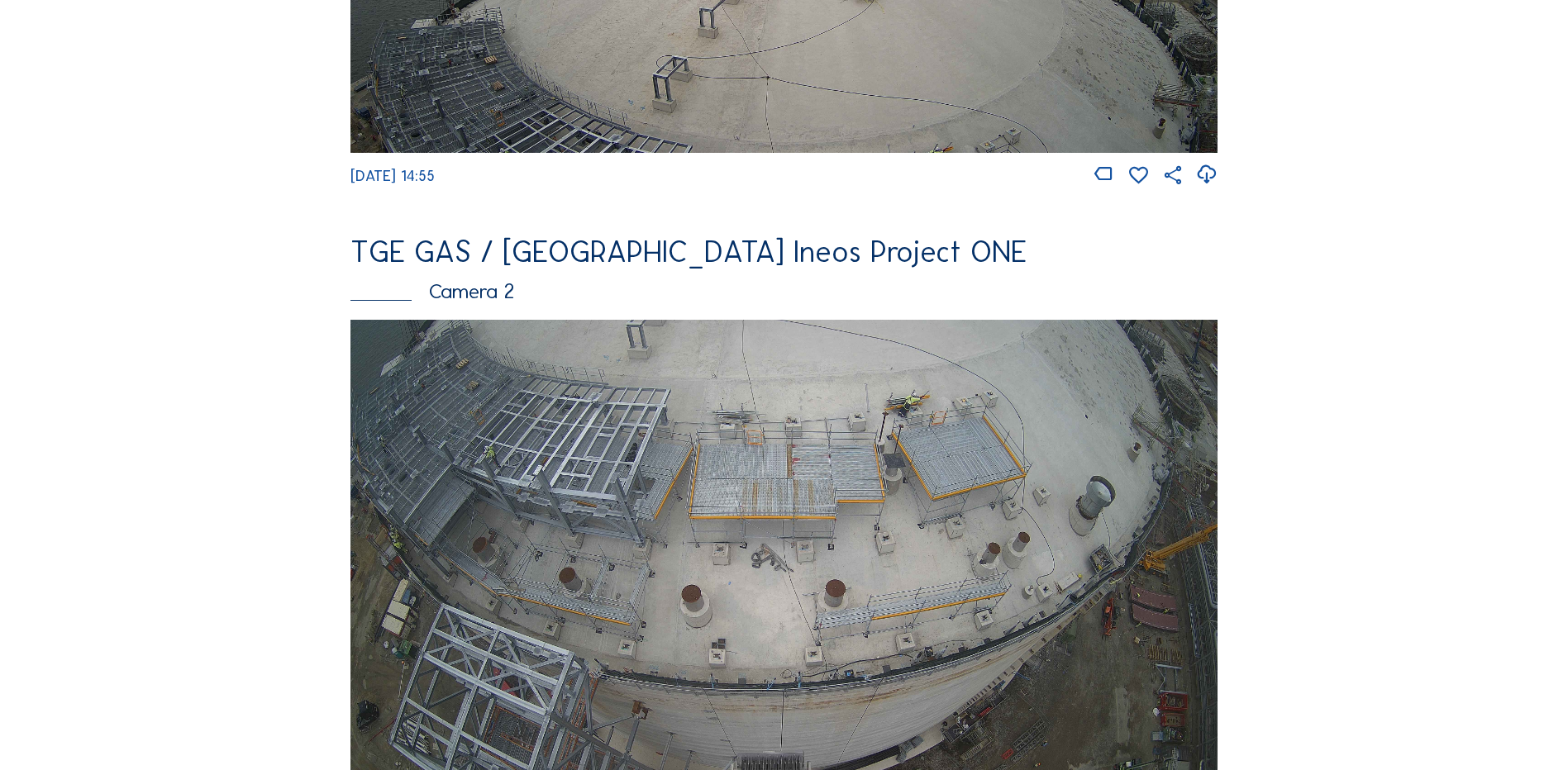
click at [565, 456] on img at bounding box center [784, 563] width 867 height 488
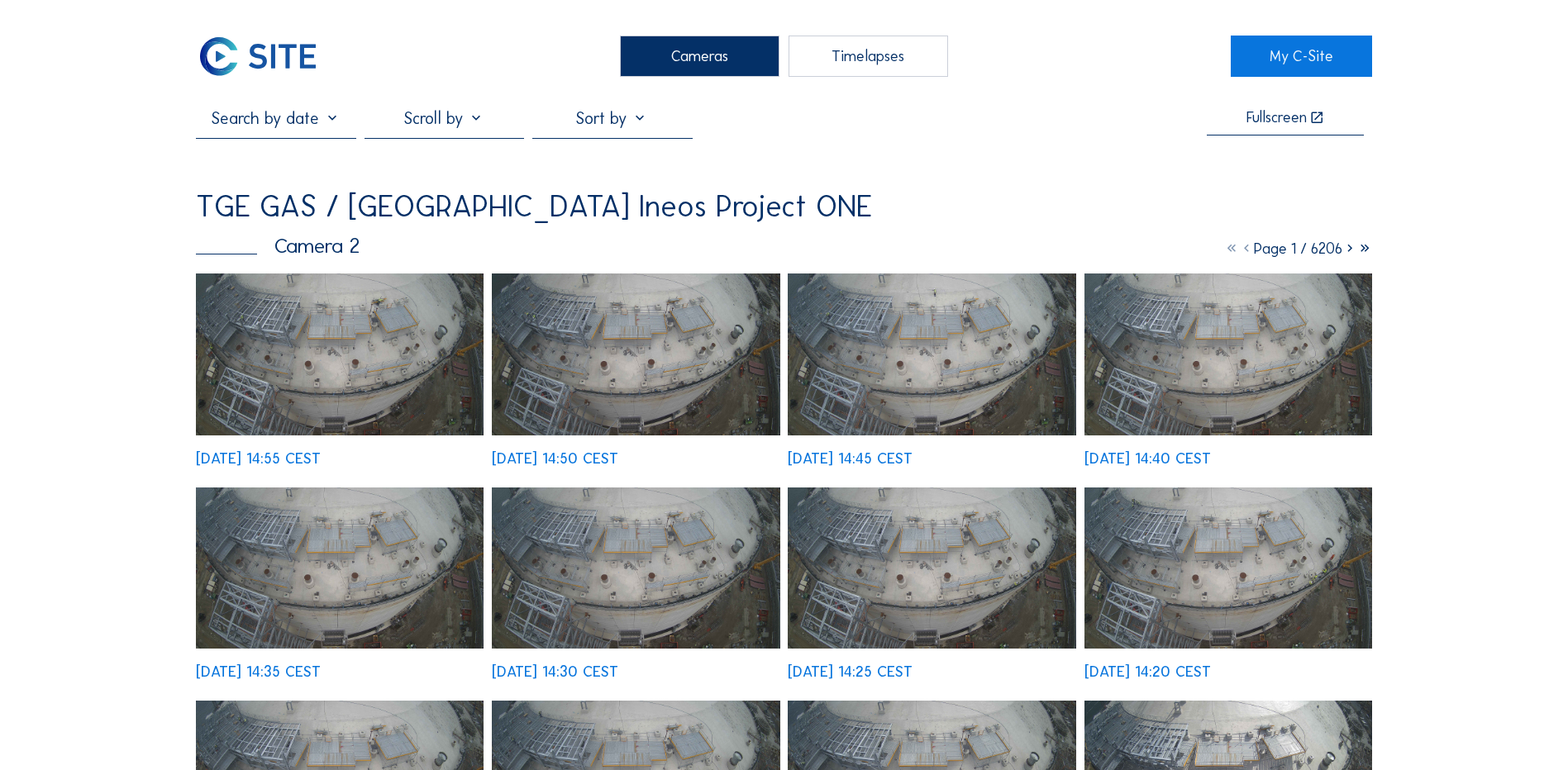
click at [335, 342] on img at bounding box center [339, 354] width 288 height 162
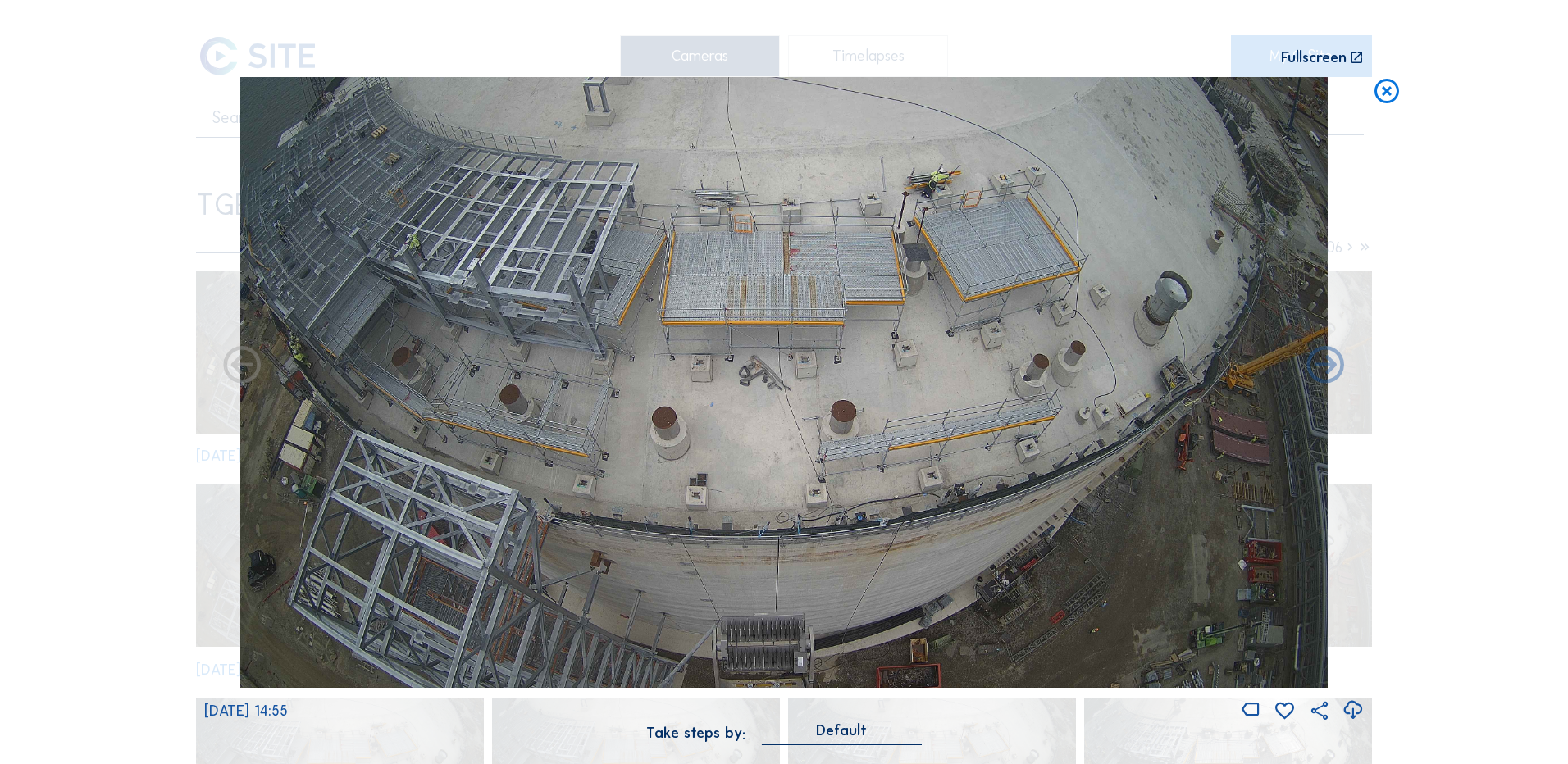
click at [1354, 709] on icon at bounding box center [1353, 710] width 22 height 27
click at [106, 366] on div "Scroll to travel through time | Press 'Alt' Button + Scroll to Zoom | Click and…" at bounding box center [784, 382] width 1568 height 764
click at [1385, 95] on icon at bounding box center [1387, 92] width 30 height 31
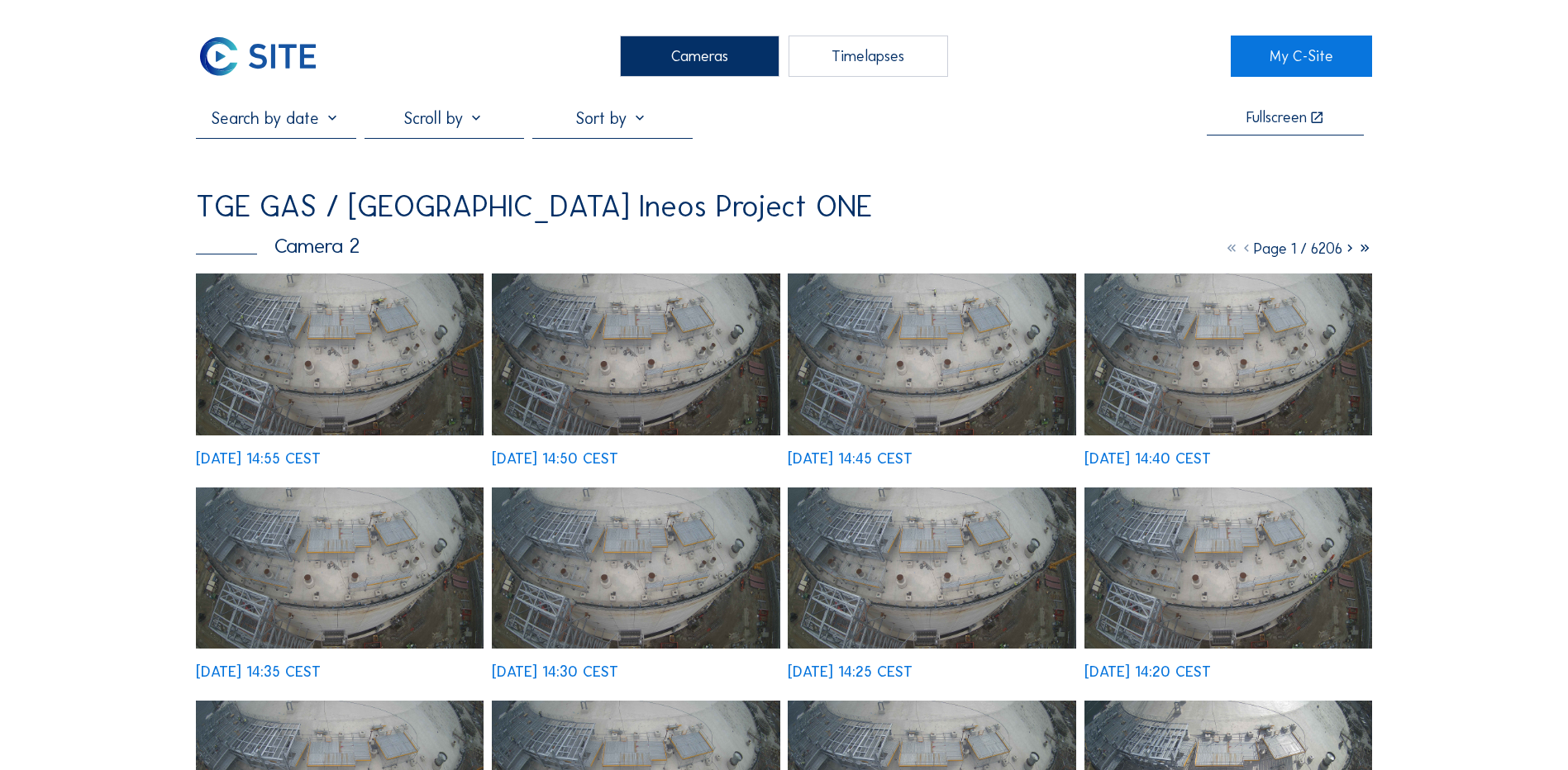
click at [677, 60] on div "Cameras" at bounding box center [699, 56] width 159 height 41
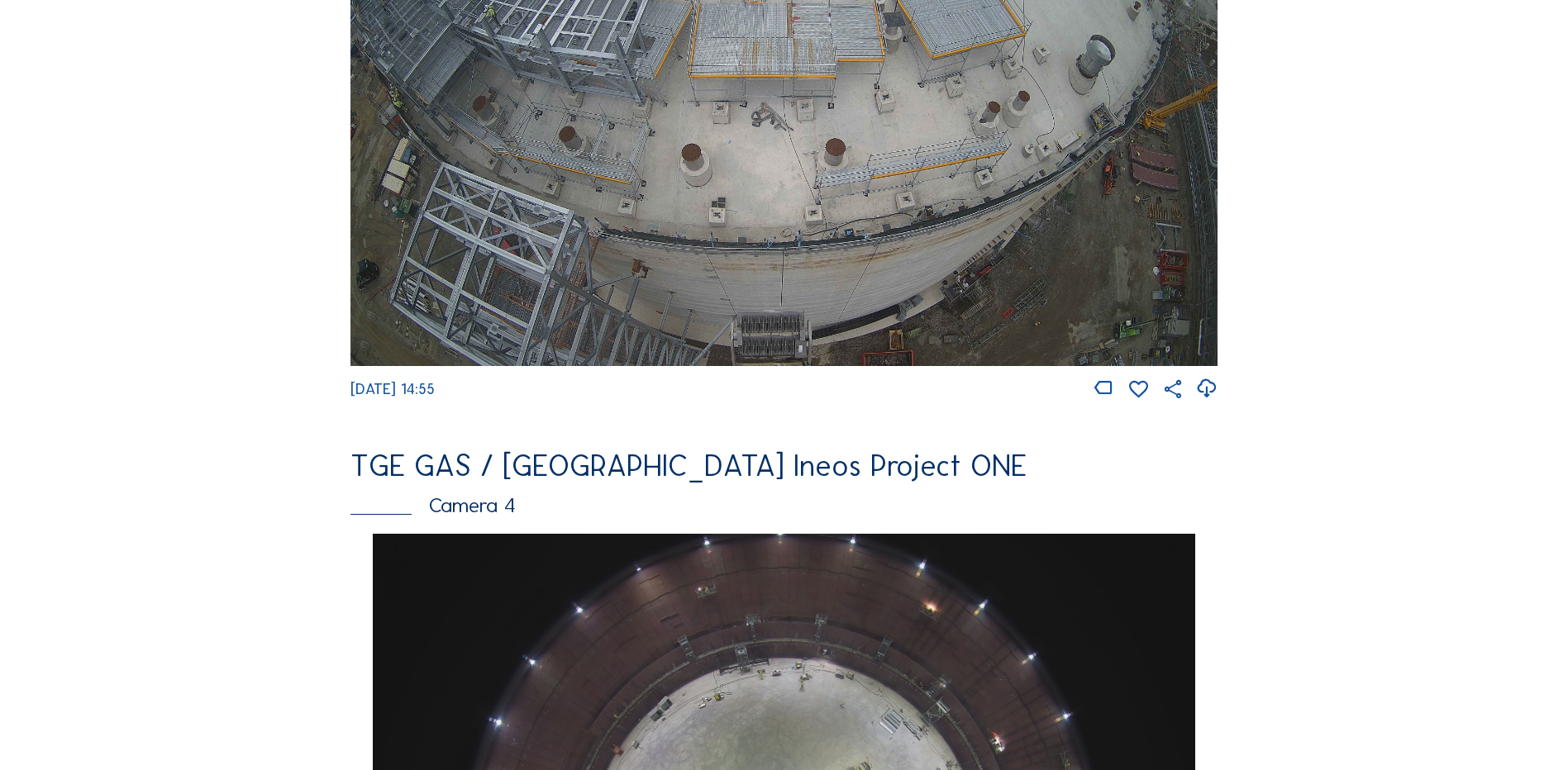
scroll to position [1405, 0]
